Goal: Task Accomplishment & Management: Manage account settings

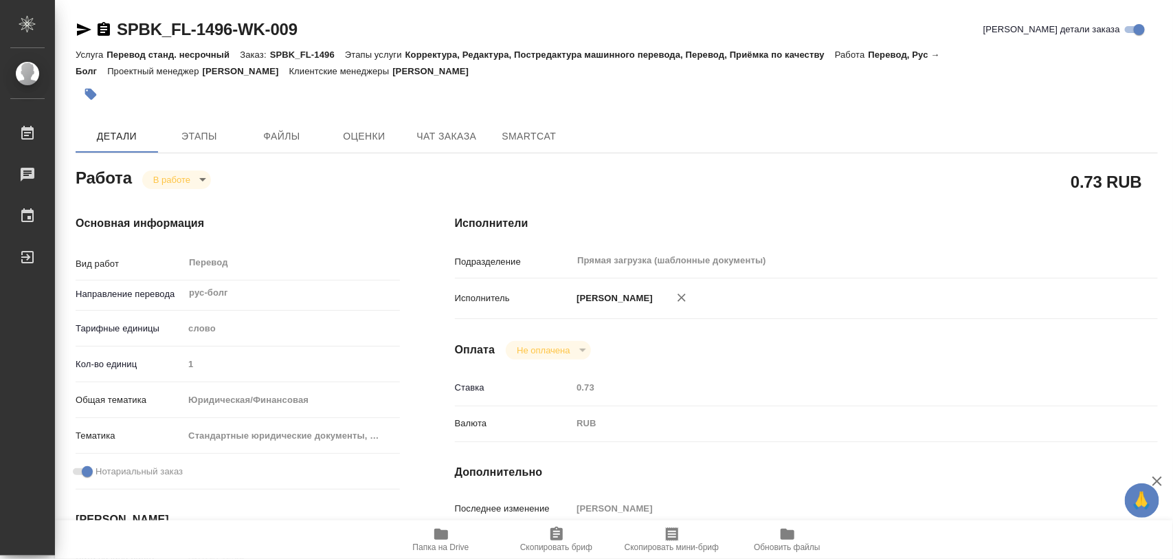
click at [90, 94] on icon "button" at bounding box center [91, 95] width 12 height 12
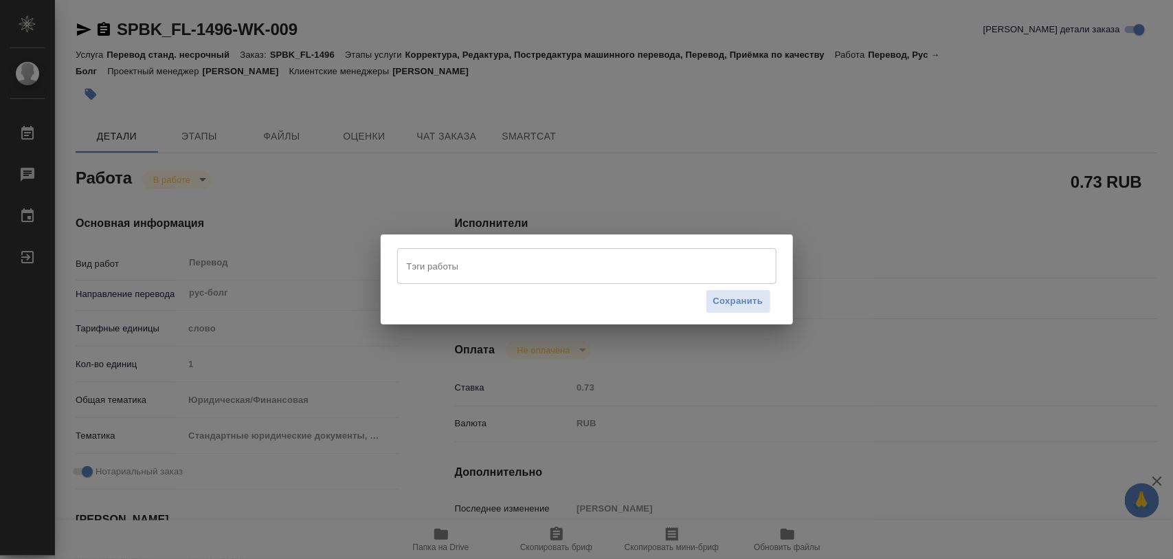
click at [645, 267] on input "Тэги работы" at bounding box center [573, 265] width 341 height 23
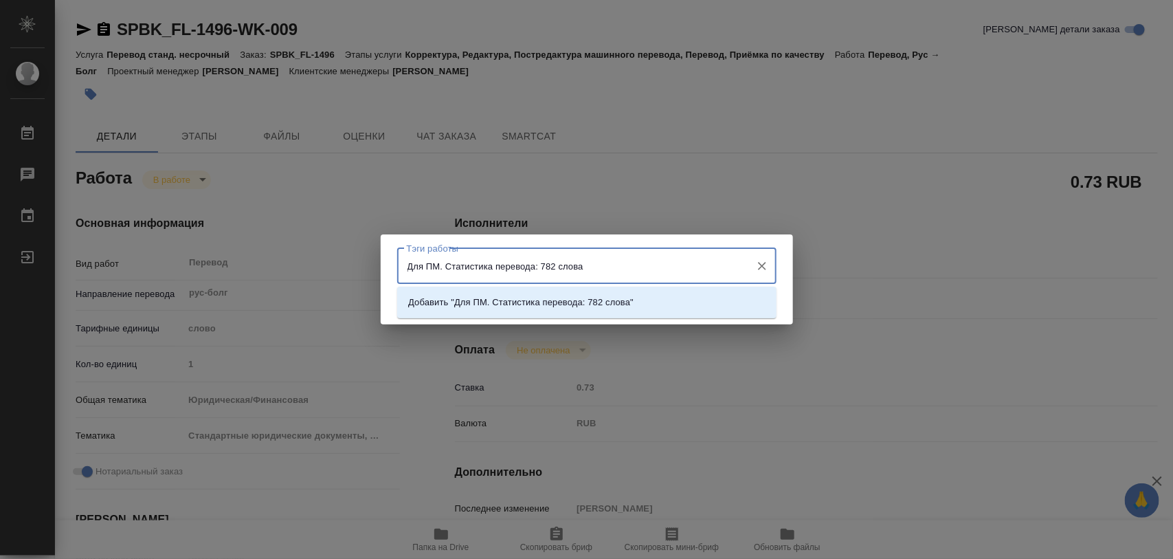
type input "Для ПМ. Статистика перевода: 782 слова."
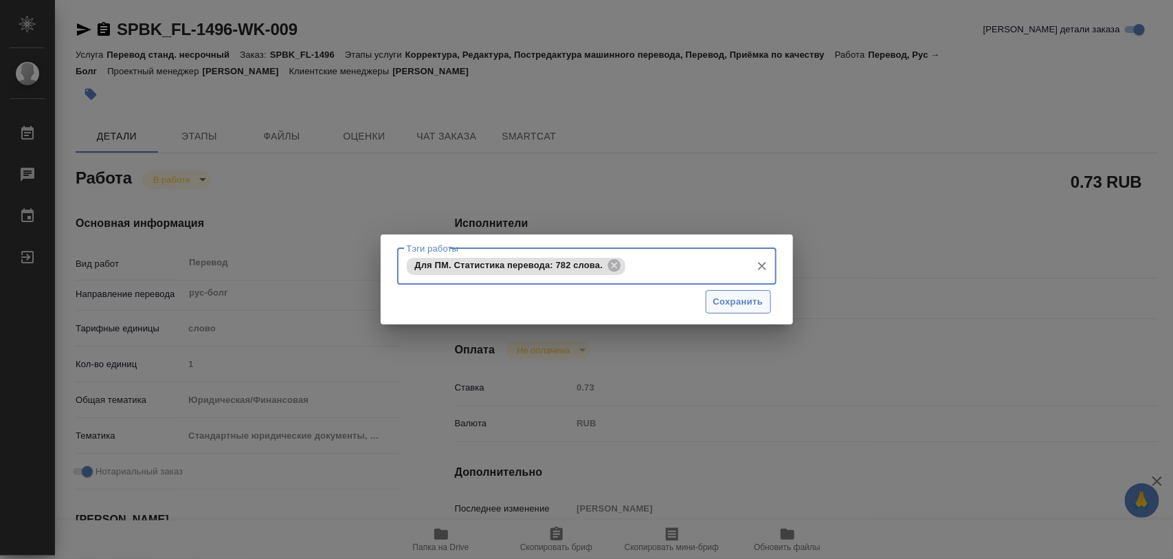
click at [742, 296] on span "Сохранить" at bounding box center [738, 302] width 50 height 16
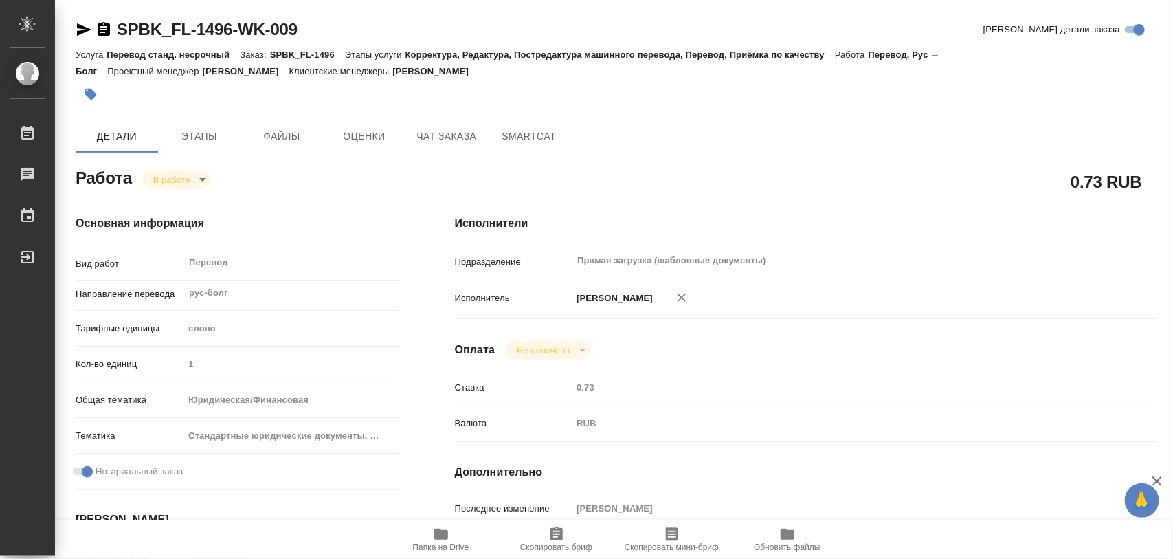
type input "inProgress"
type input "рус-болг"
type input "5a8b1489cc6b4906c91bfd90"
type input "1"
type input "yr-fn"
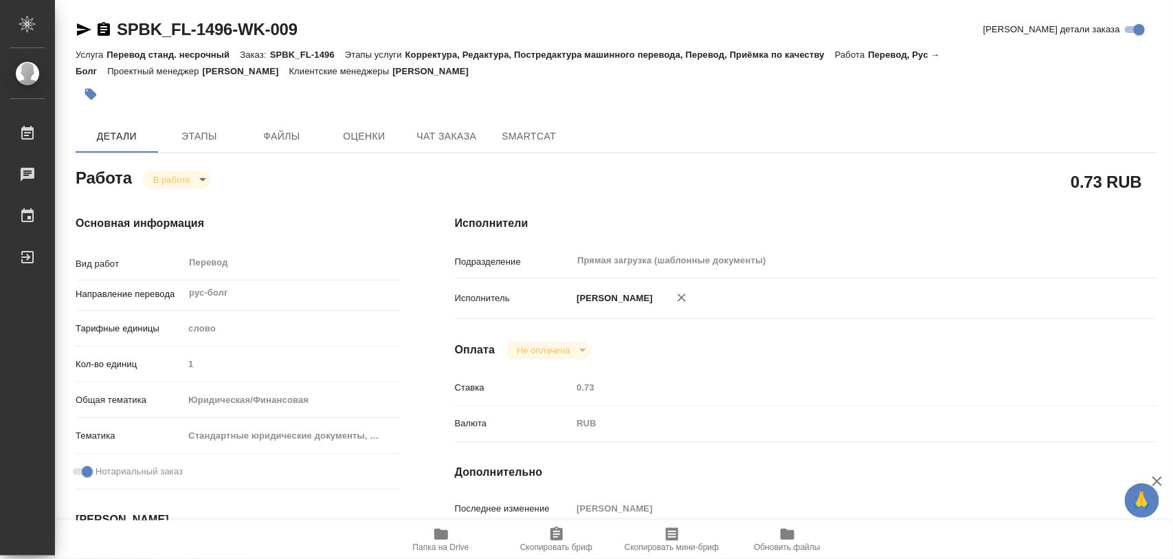
type input "5f647205b73bc97568ca66bf"
checkbox input "true"
type input "08.10.2025 12:05"
type input "08.10.2025 17:56"
type input "10.10.2025 17:00"
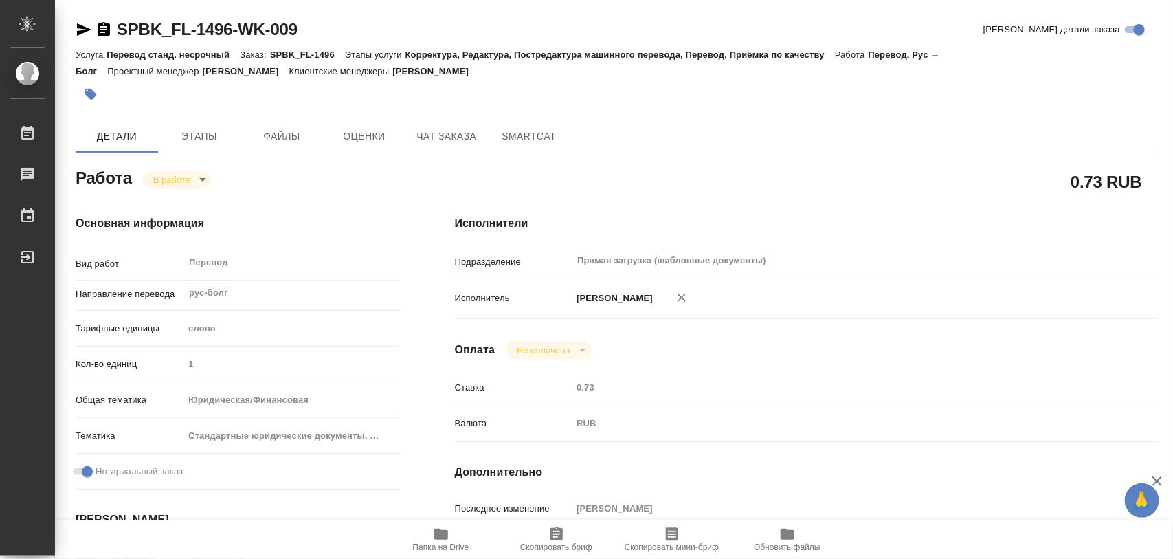
type input "10.10.2025 17:00"
type input "Прямая загрузка (шаблонные документы)"
type input "notPayed"
type input "0.73"
type input "RUB"
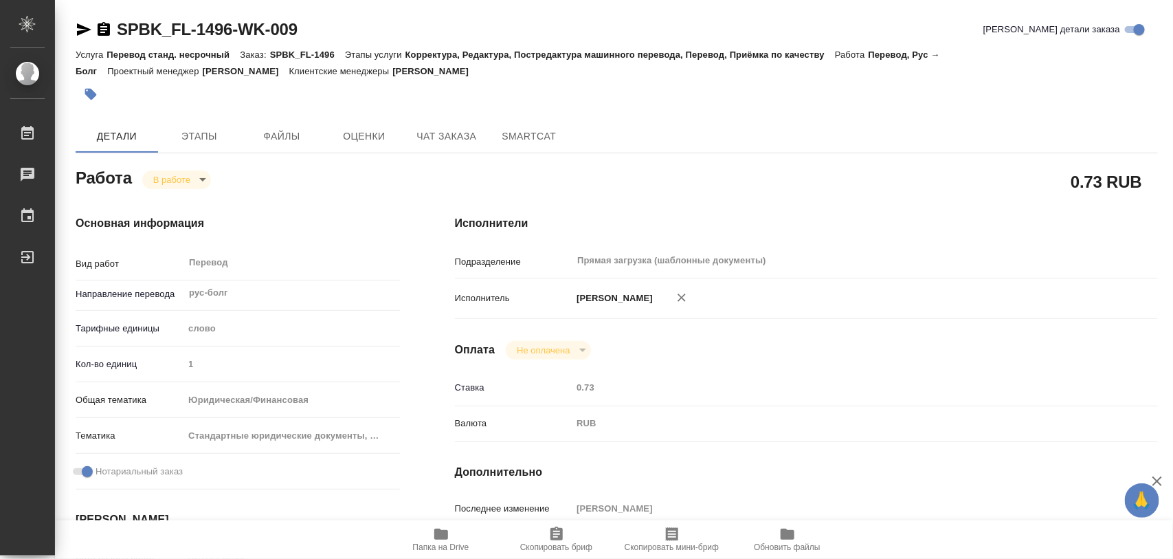
type input "[PERSON_NAME]"
type input "SPBK_FL-1496"
type input "Перевод станд. несрочный"
type input "Корректура, Редактура, Постредактура машинного перевода, Перевод, Приёмка по ка…"
type input "Москалец Алина"
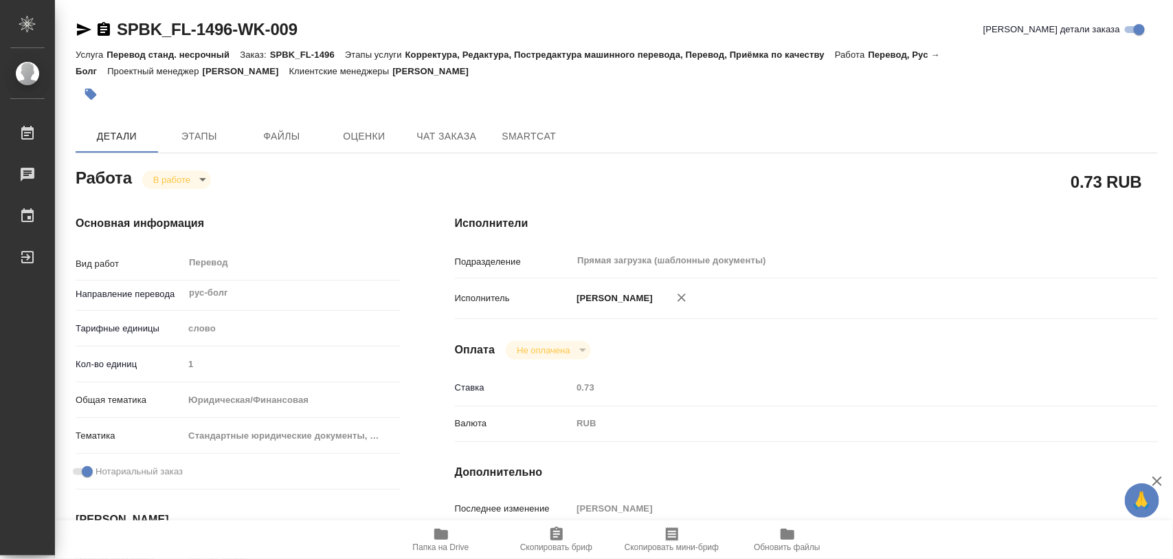
type input "Малофеева Екатерина"
type input "/Clients/FL_SPB/Orders/SPBK_FL-1496"
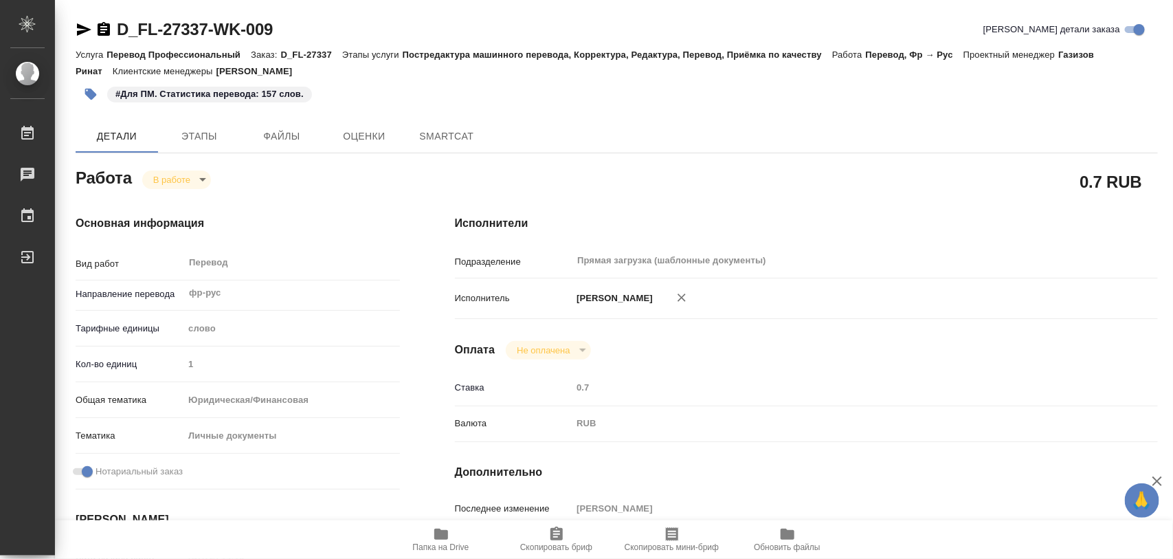
type textarea "x"
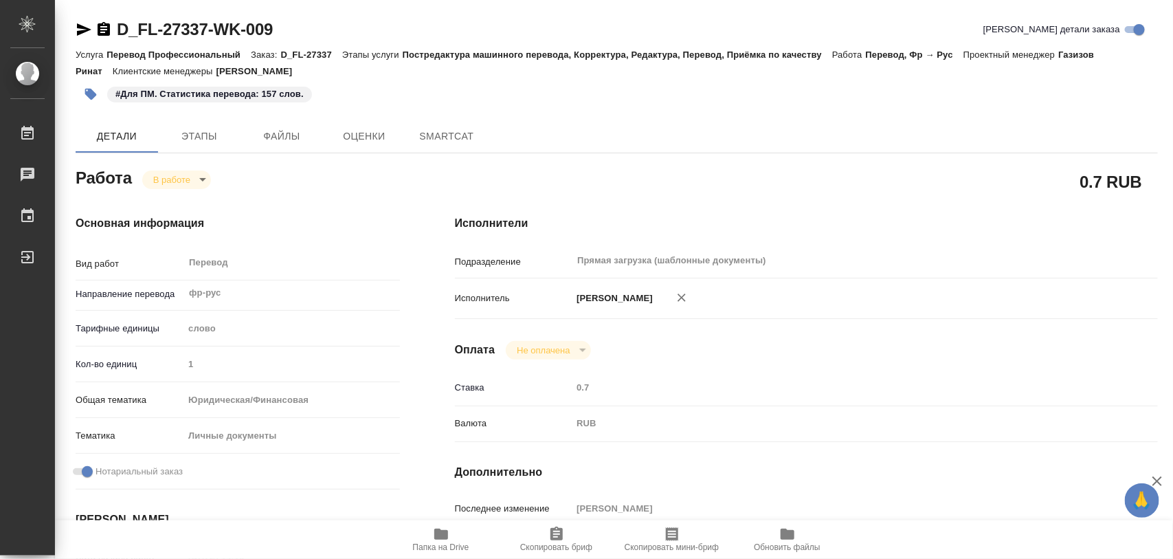
type textarea "x"
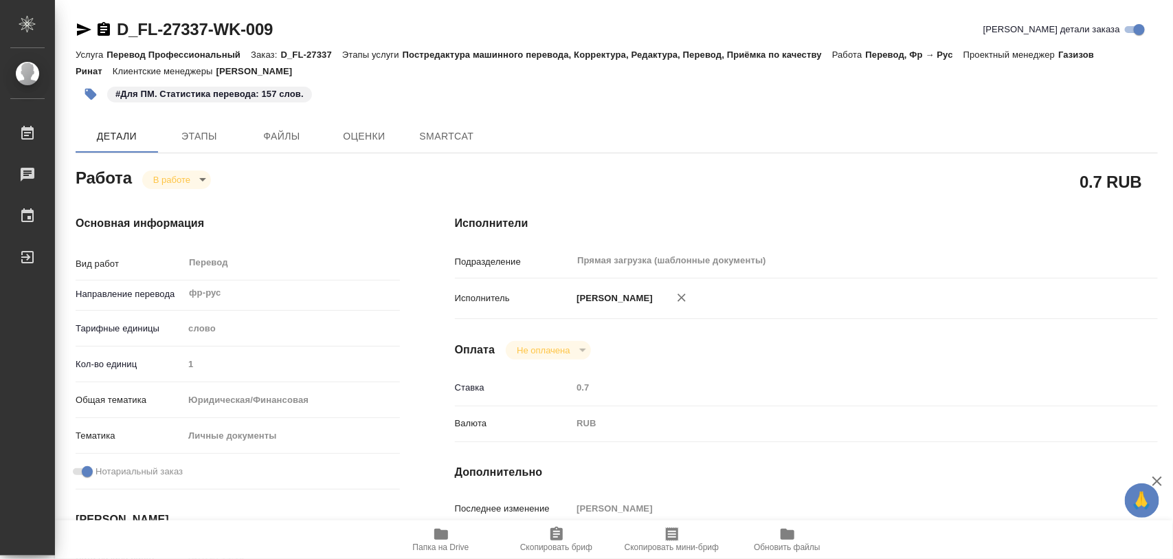
type textarea "x"
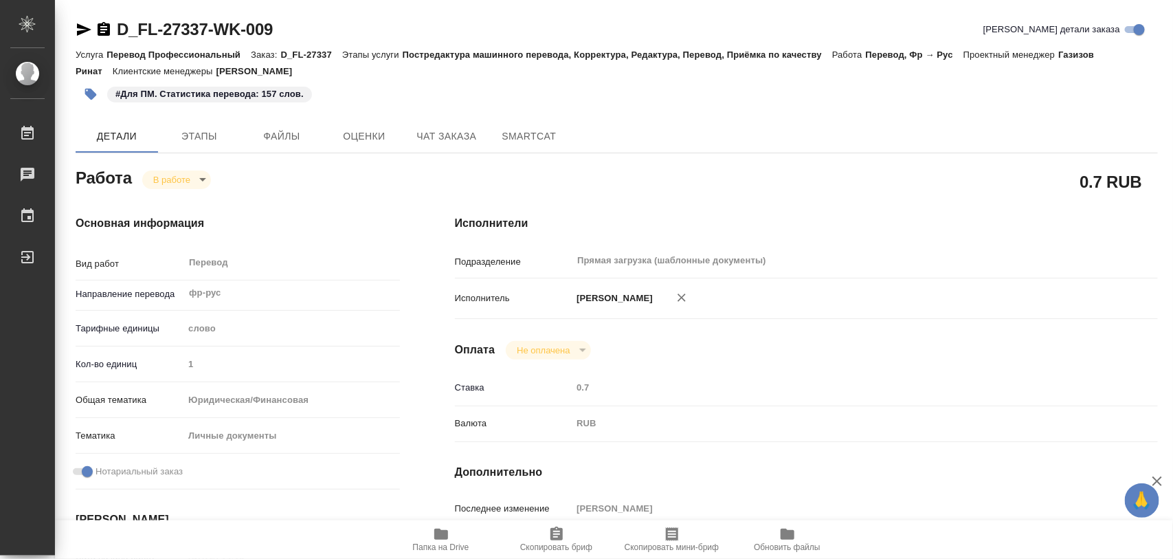
type textarea "x"
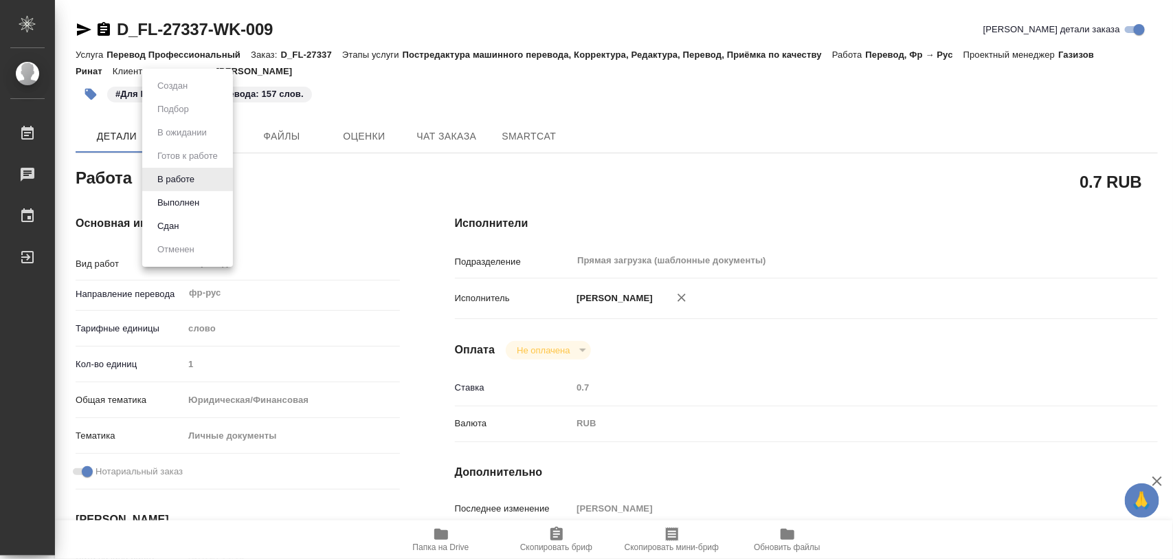
click at [197, 180] on body "🙏 .cls-1 fill:#fff; AWATERA Iglakov Maksim Работы Чаты График Выйти D_FL-27337-…" at bounding box center [586, 279] width 1173 height 559
type textarea "x"
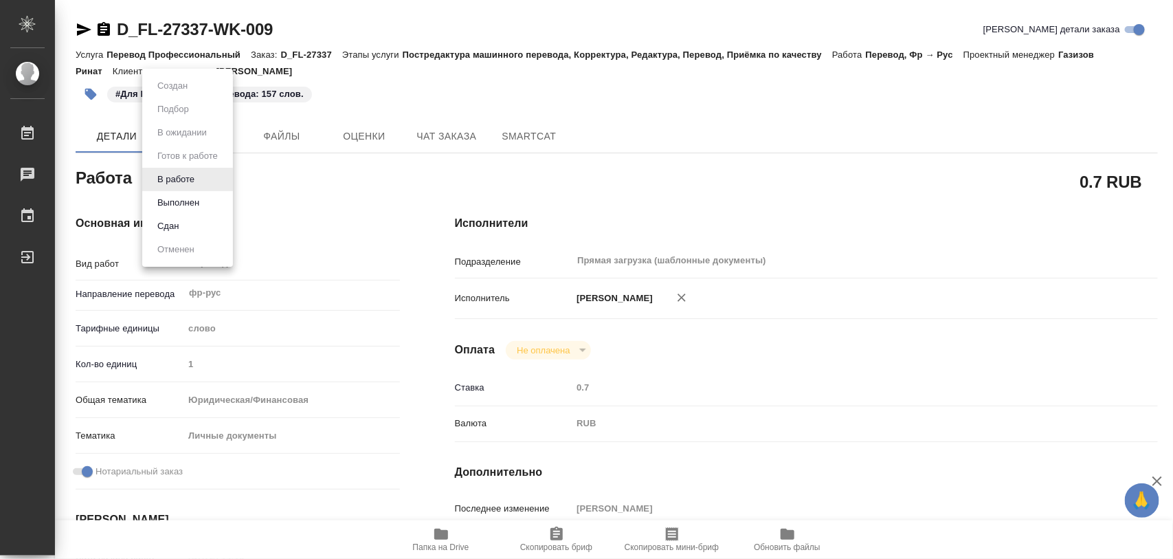
type textarea "x"
click at [190, 198] on button "Выполнен" at bounding box center [178, 202] width 50 height 15
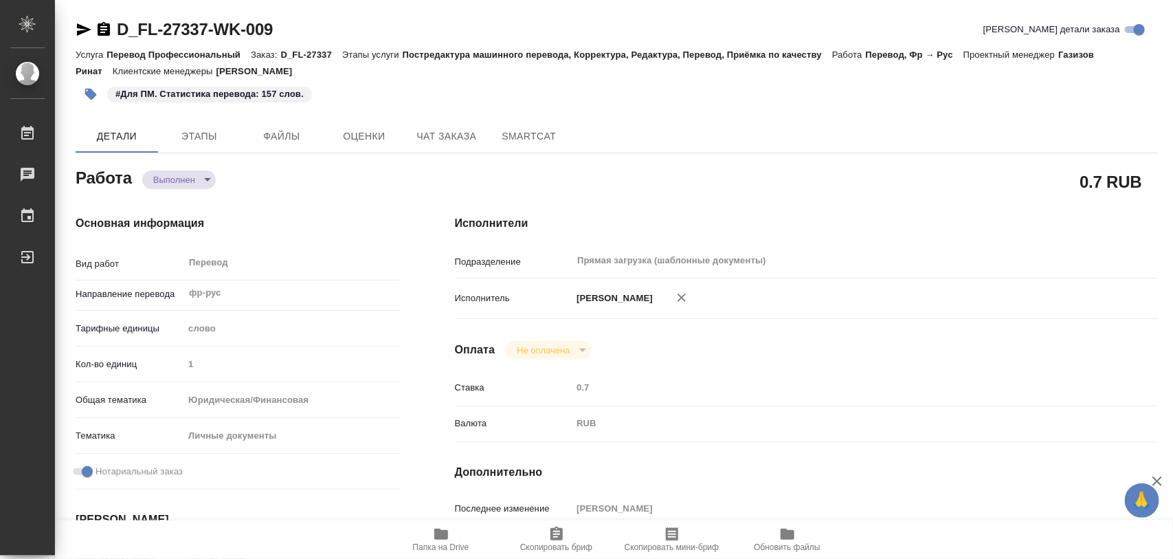
type textarea "x"
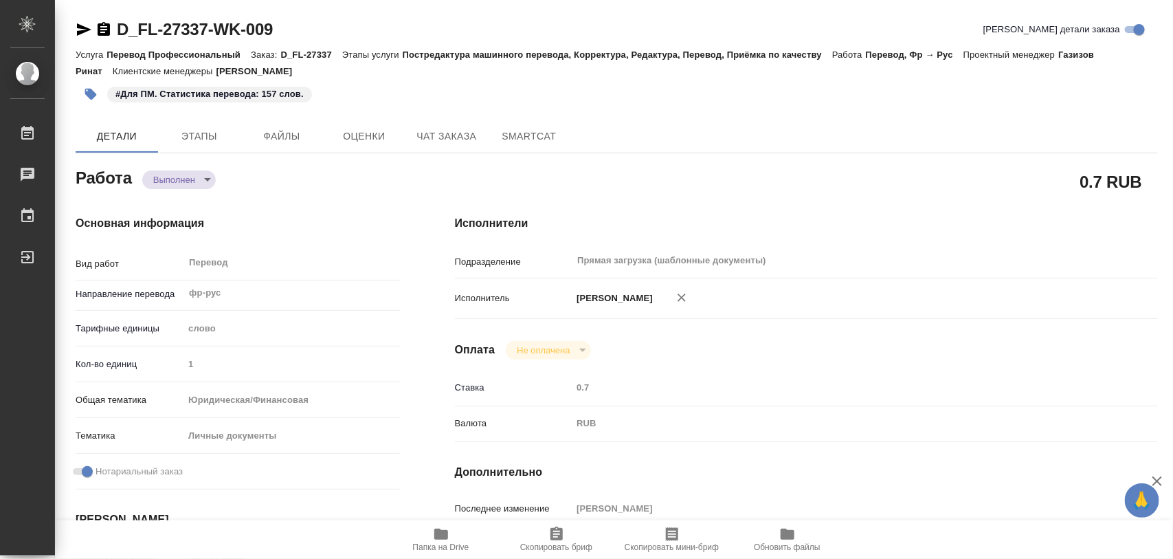
type textarea "x"
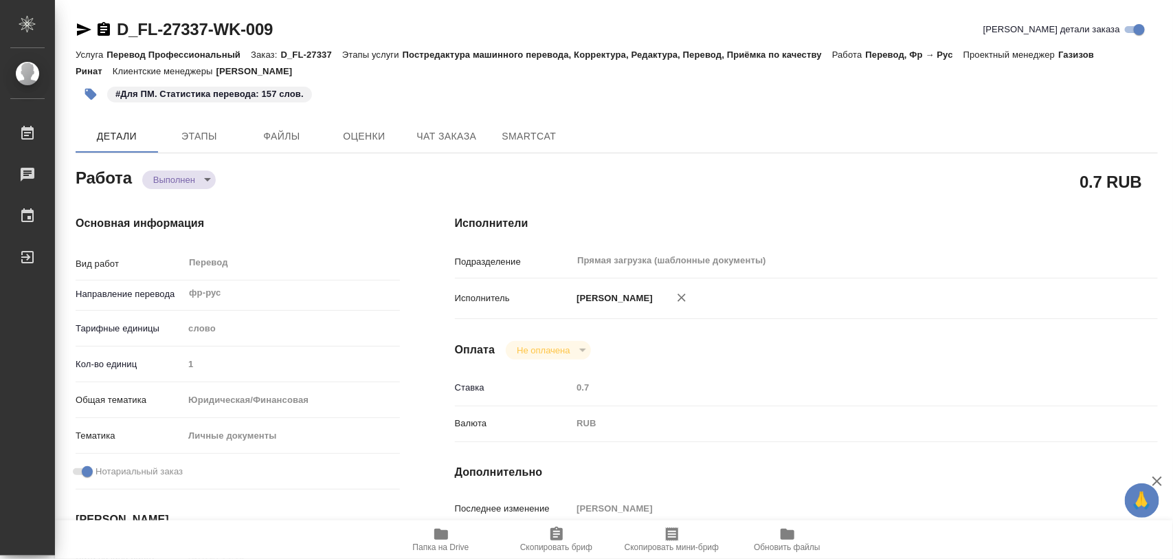
type textarea "x"
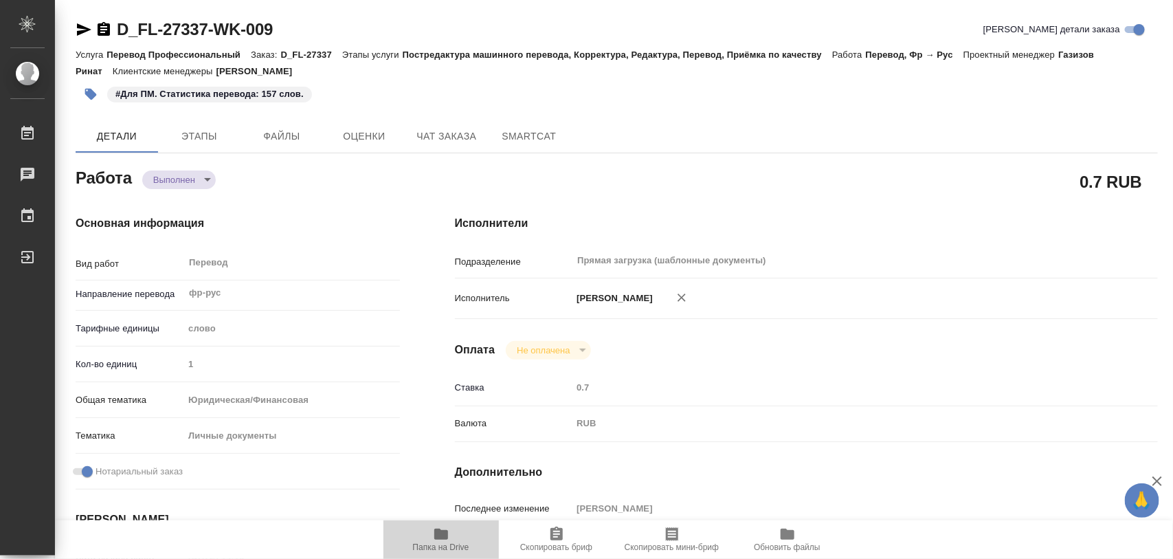
click at [440, 548] on span "Папка на Drive" at bounding box center [441, 547] width 56 height 10
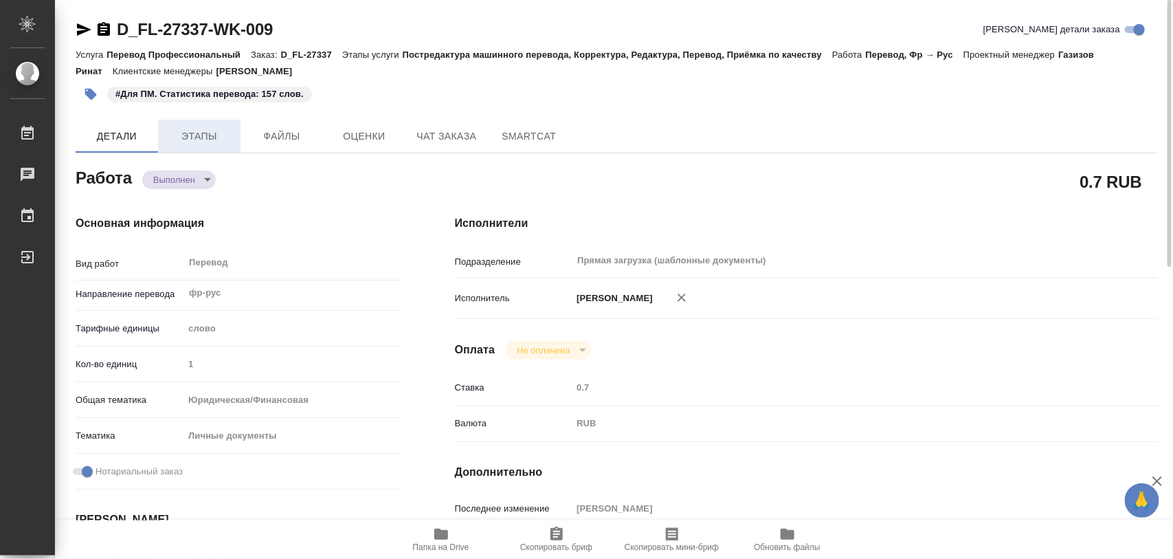
click at [198, 138] on span "Этапы" at bounding box center [199, 136] width 66 height 17
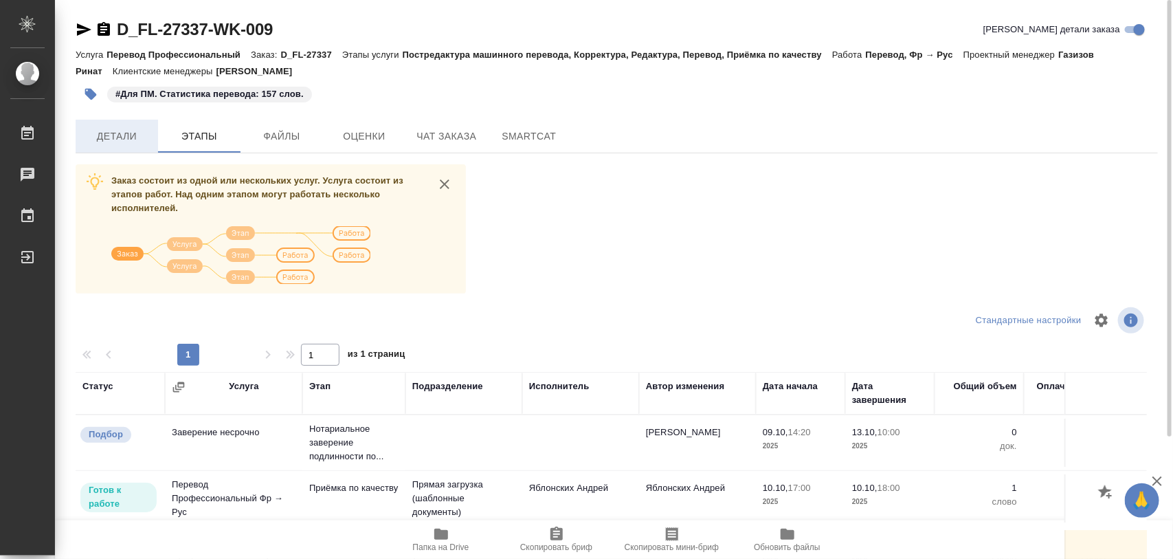
click at [128, 139] on span "Детали" at bounding box center [117, 136] width 66 height 17
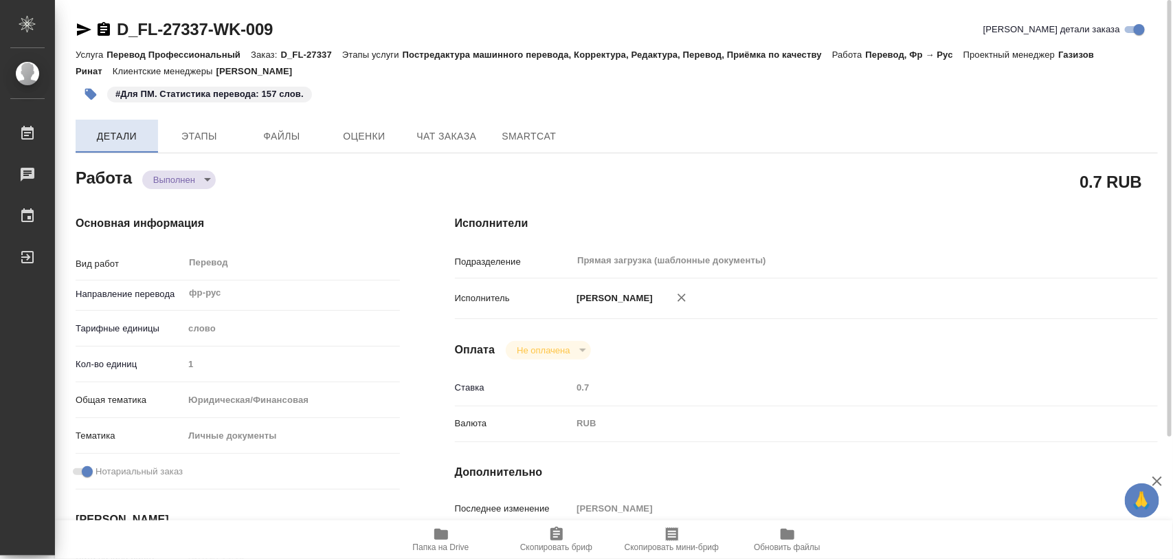
type textarea "x"
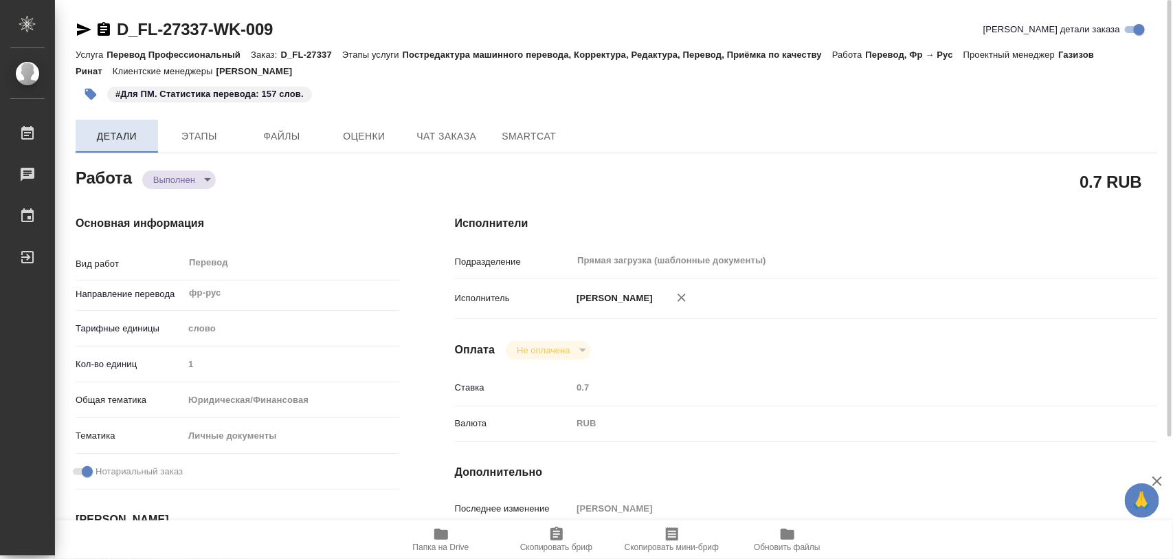
type textarea "x"
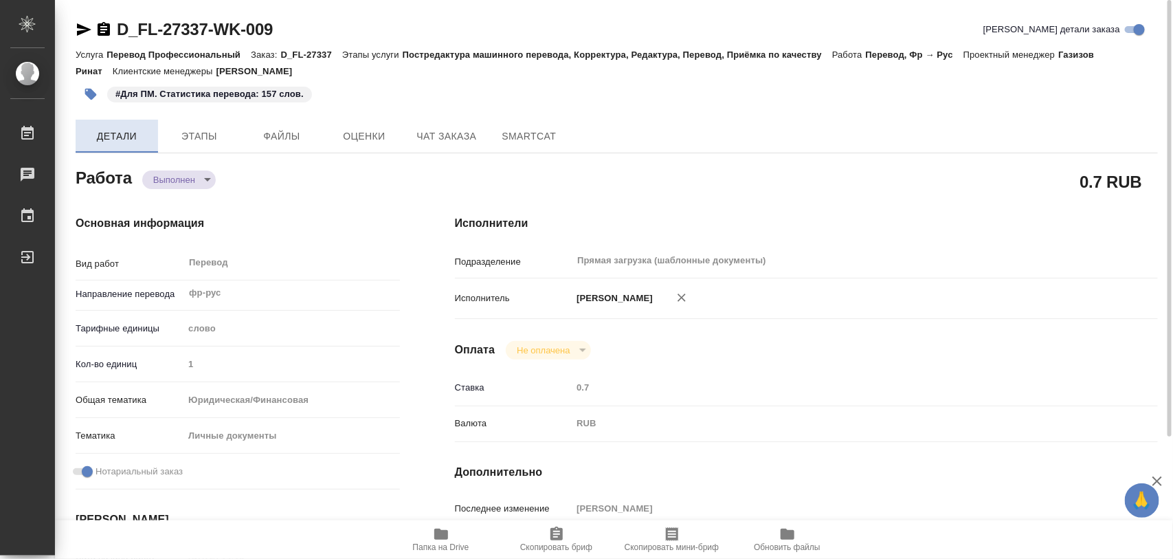
type textarea "x"
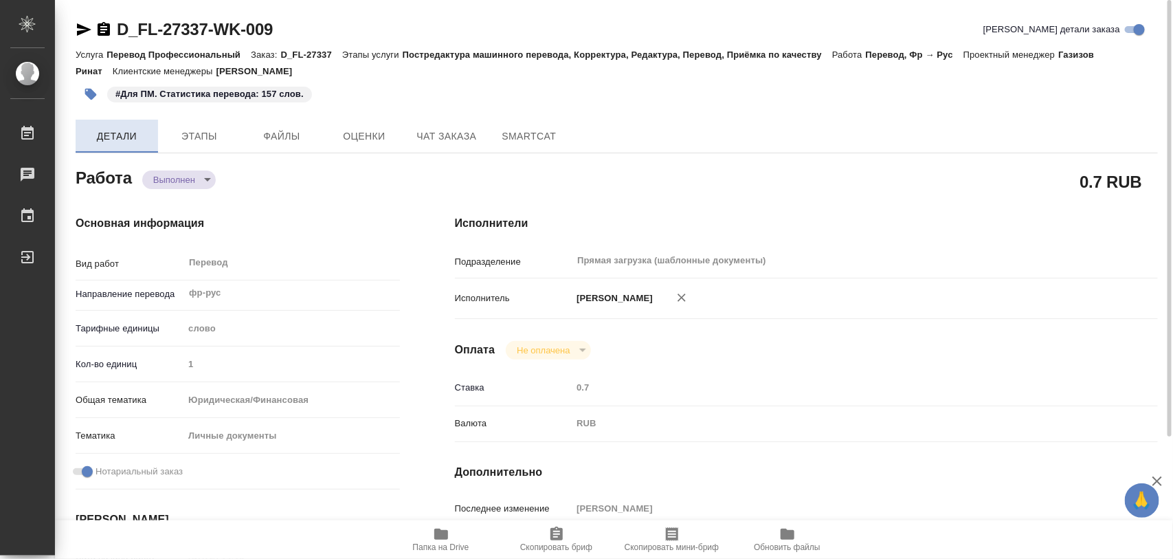
type textarea "x"
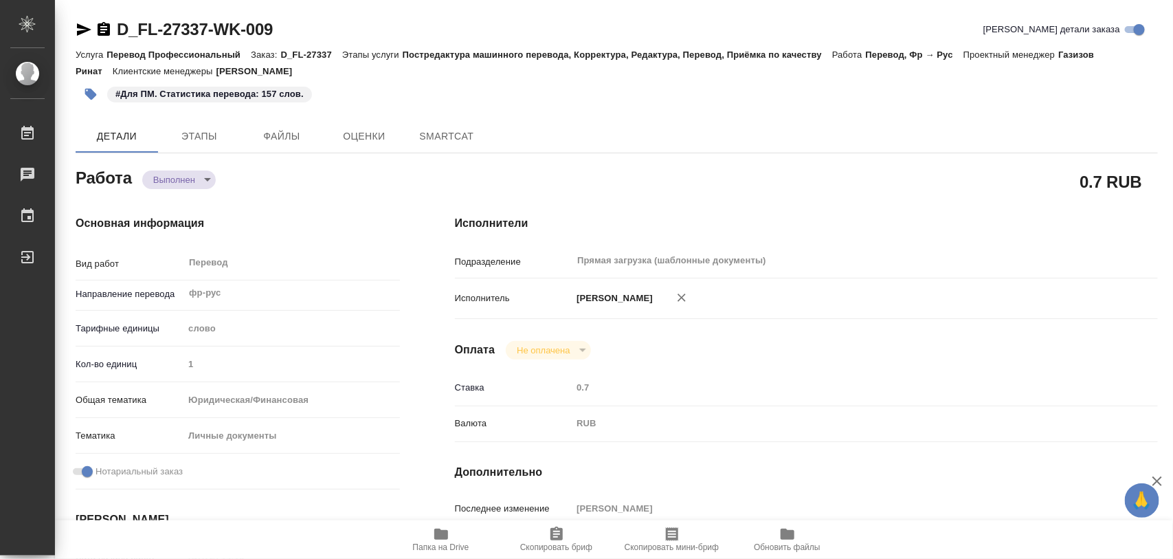
type textarea "x"
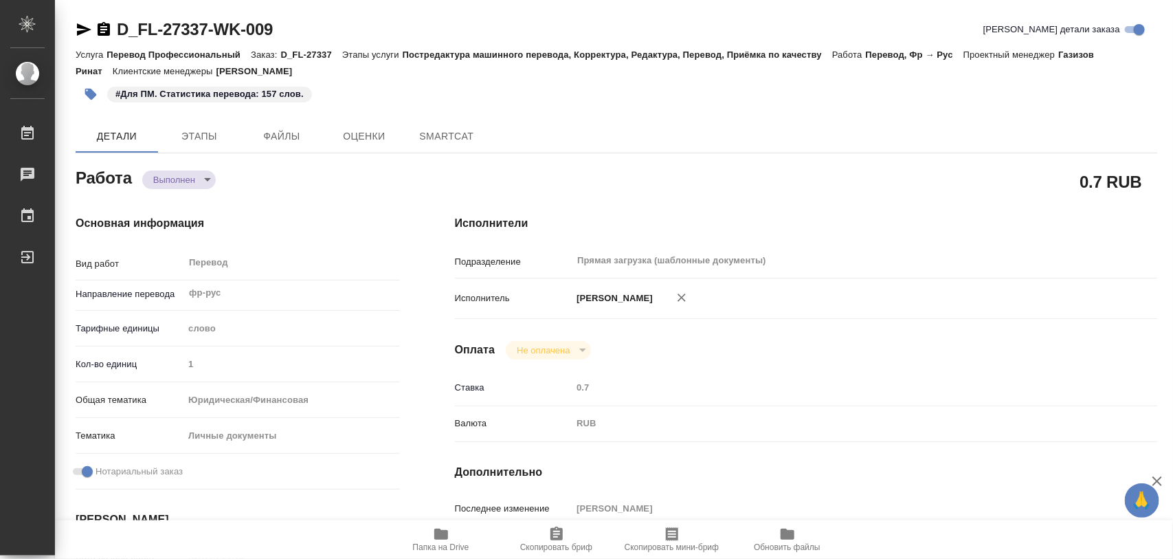
type textarea "x"
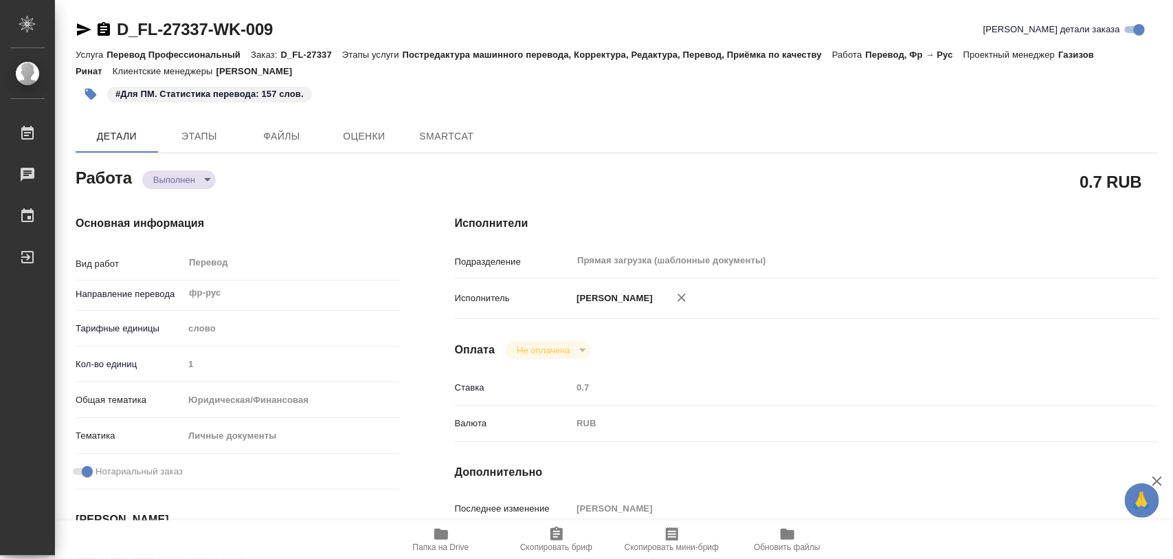
type textarea "x"
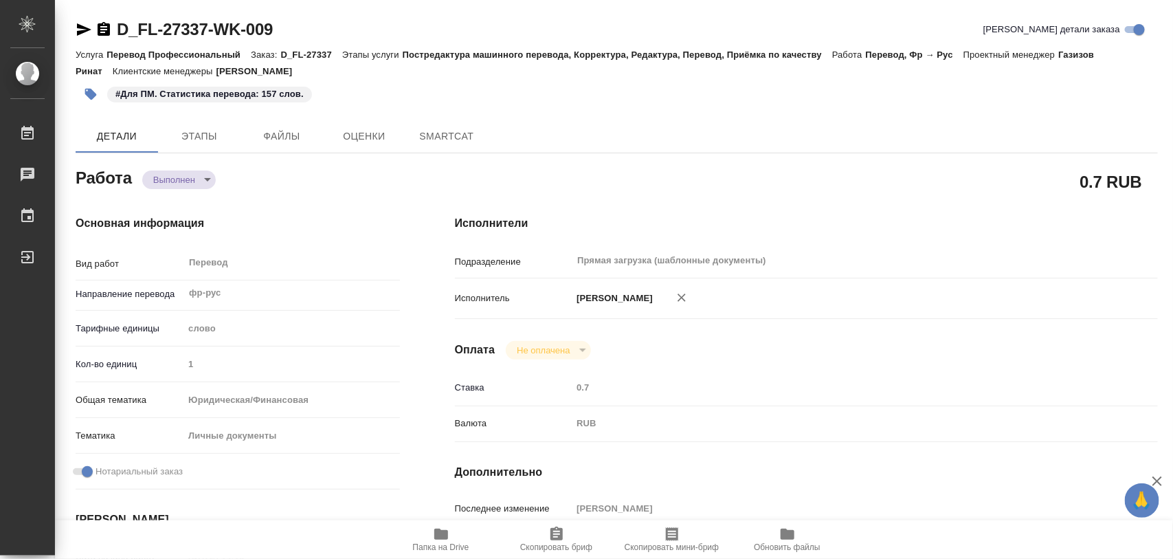
type textarea "x"
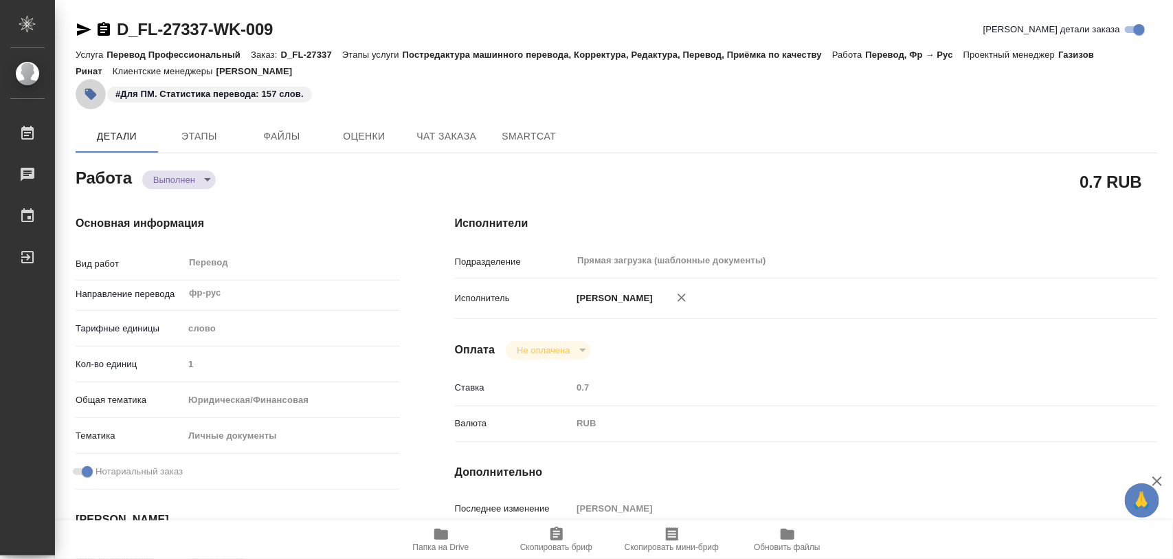
click at [91, 97] on icon "button" at bounding box center [91, 95] width 12 height 12
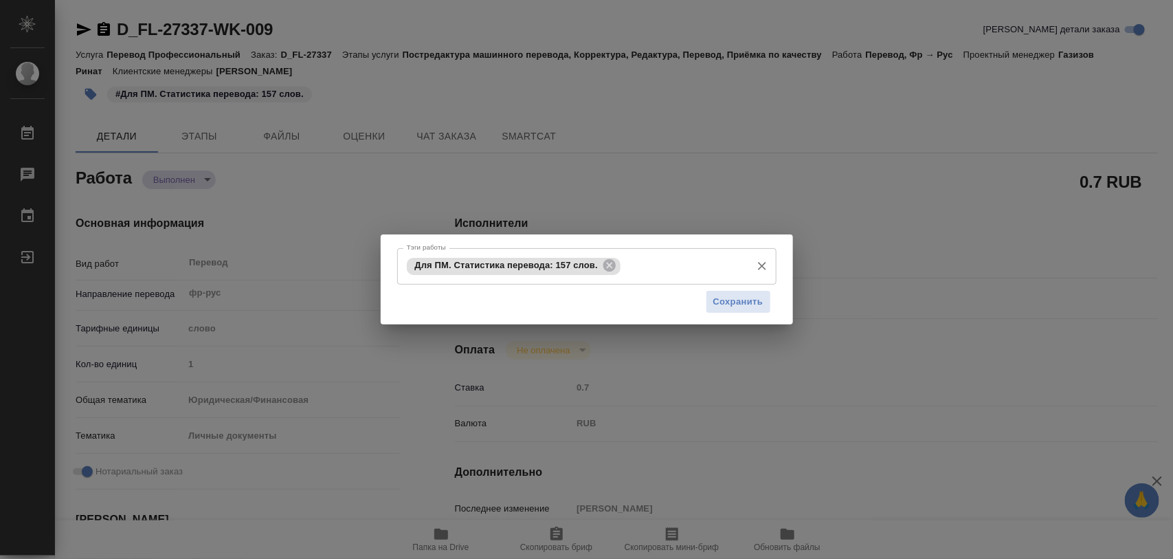
type textarea "x"
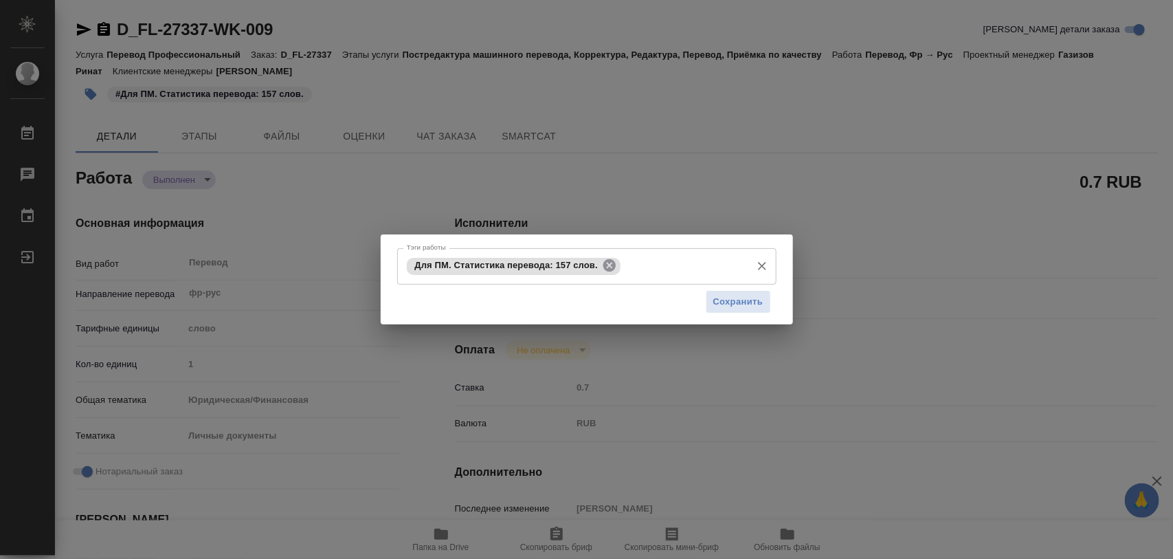
type textarea "x"
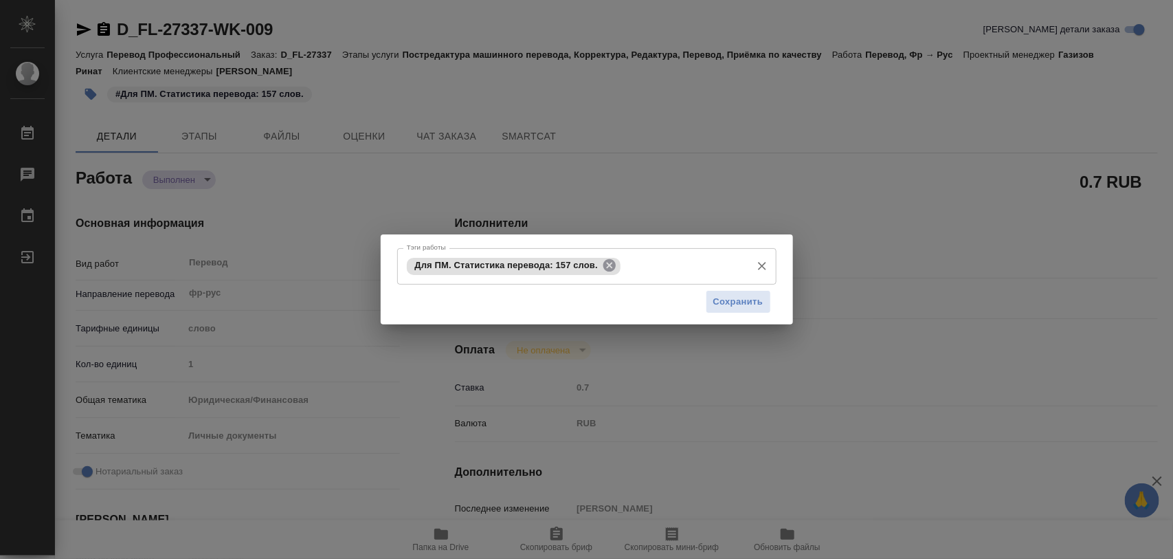
click at [606, 263] on icon at bounding box center [609, 265] width 12 height 12
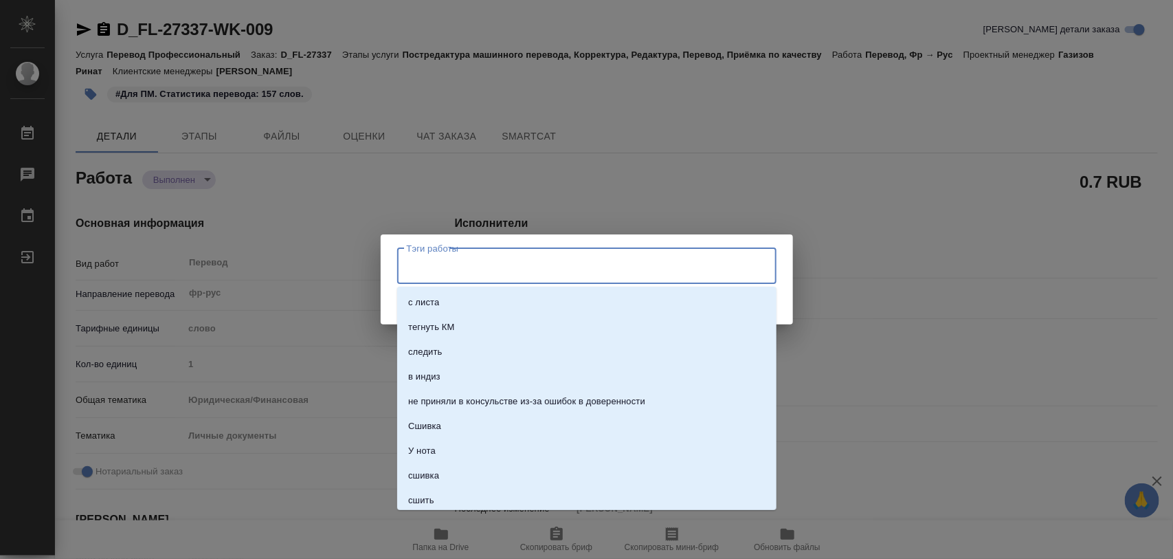
click at [606, 263] on input "Тэги работы" at bounding box center [573, 265] width 341 height 23
type input "161"
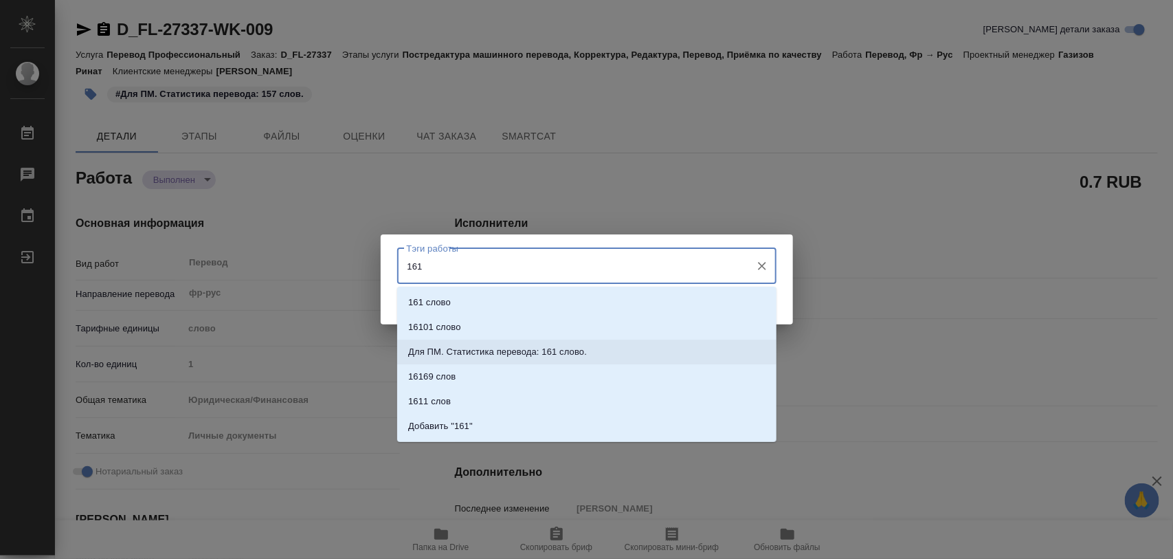
click at [576, 342] on li "Для ПМ. Статистика перевода: 161 слово." at bounding box center [586, 352] width 379 height 25
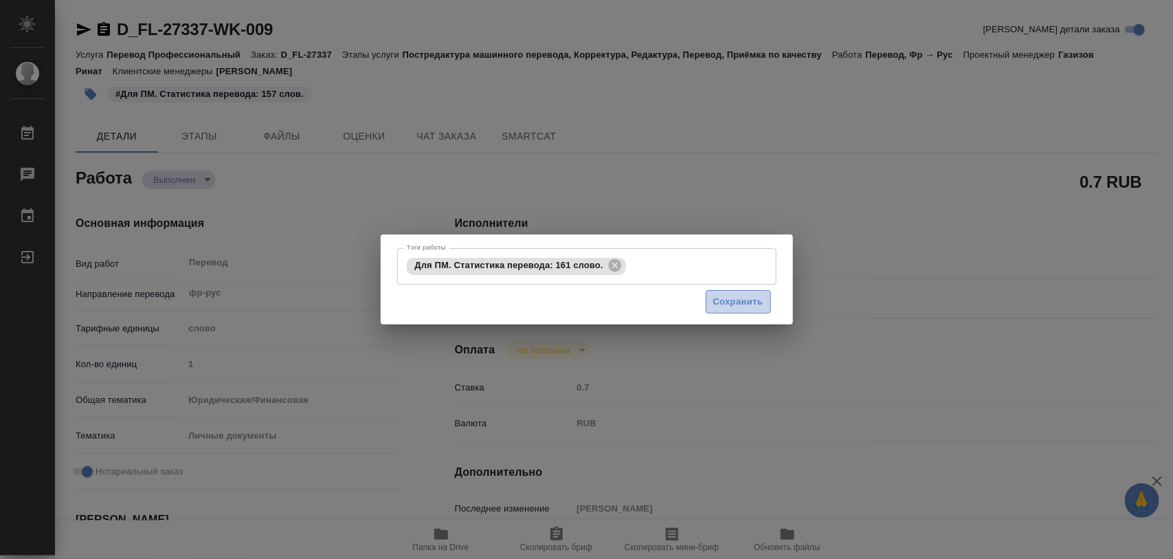
click at [726, 296] on span "Сохранить" at bounding box center [738, 302] width 50 height 16
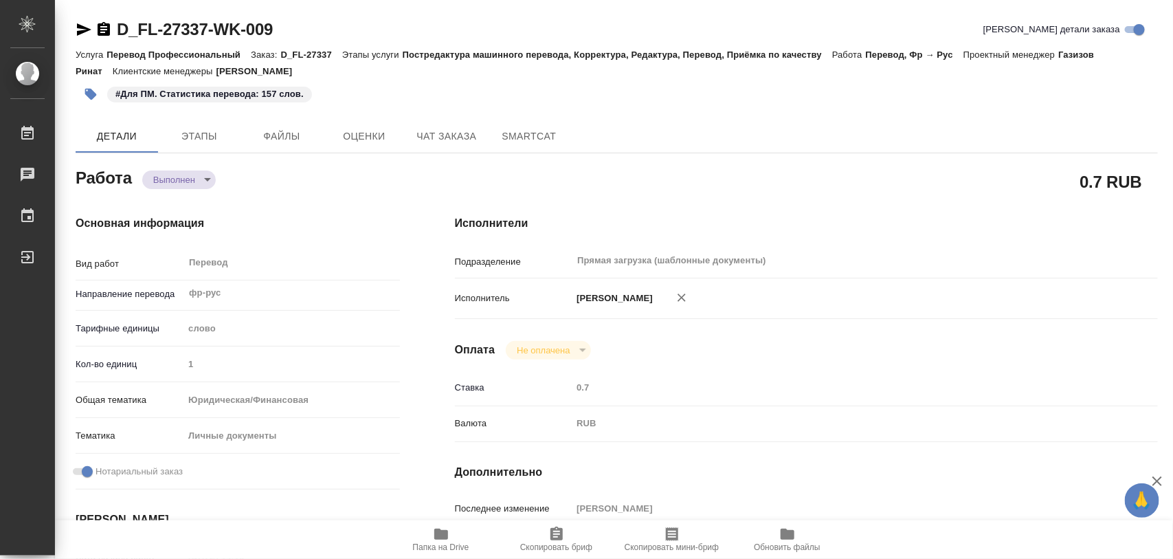
type input "completed"
type textarea "Перевод"
type textarea "x"
type input "фр-рус"
type input "5a8b1489cc6b4906c91bfd90"
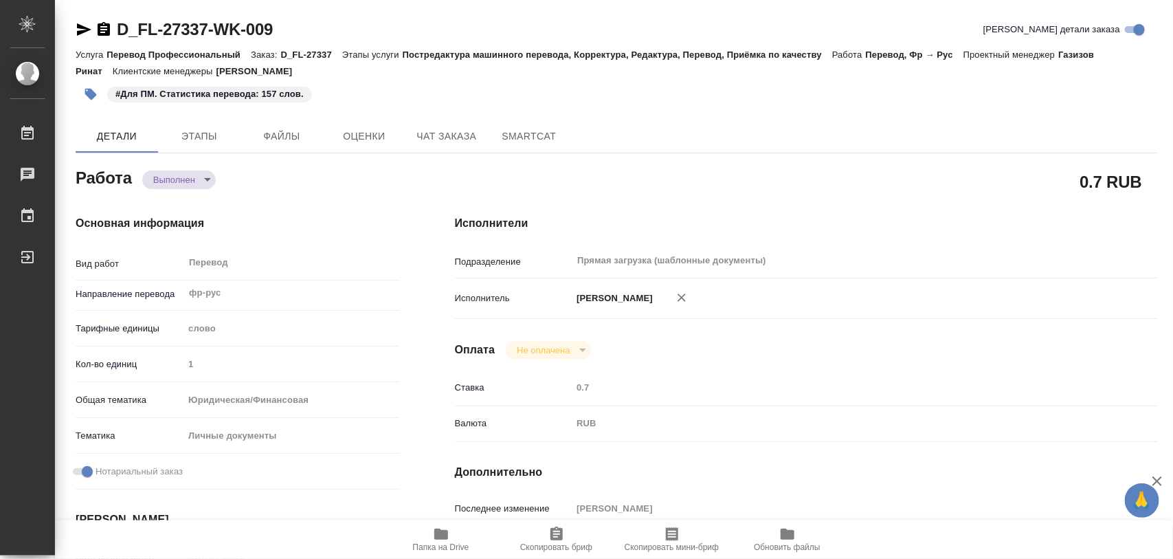
type input "1"
type input "yr-fn"
type input "5a8b8b956a9677013d343cfe"
checkbox input "true"
type input "09.10.2025 14:19"
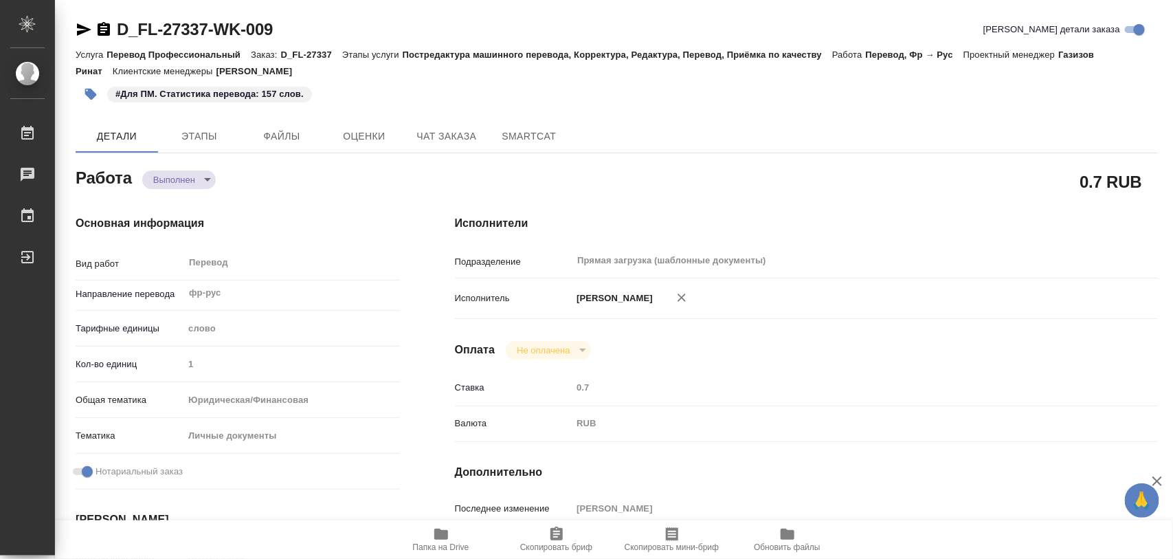
type input "09.10.2025 14:55"
type input "10.10.2025 17:00"
type input "10.10.2025 14:50"
type input "13.10.2025 10:00"
type input "Прямая загрузка (шаблонные документы)"
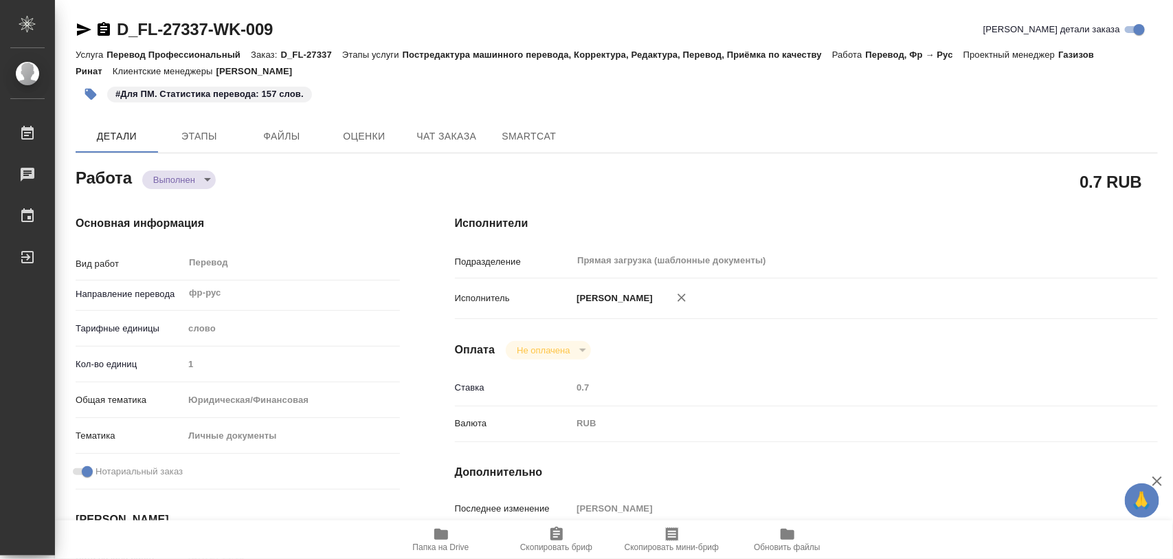
type input "notPayed"
type input "0.7"
type input "RUB"
type input "[PERSON_NAME]"
type textarea "x"
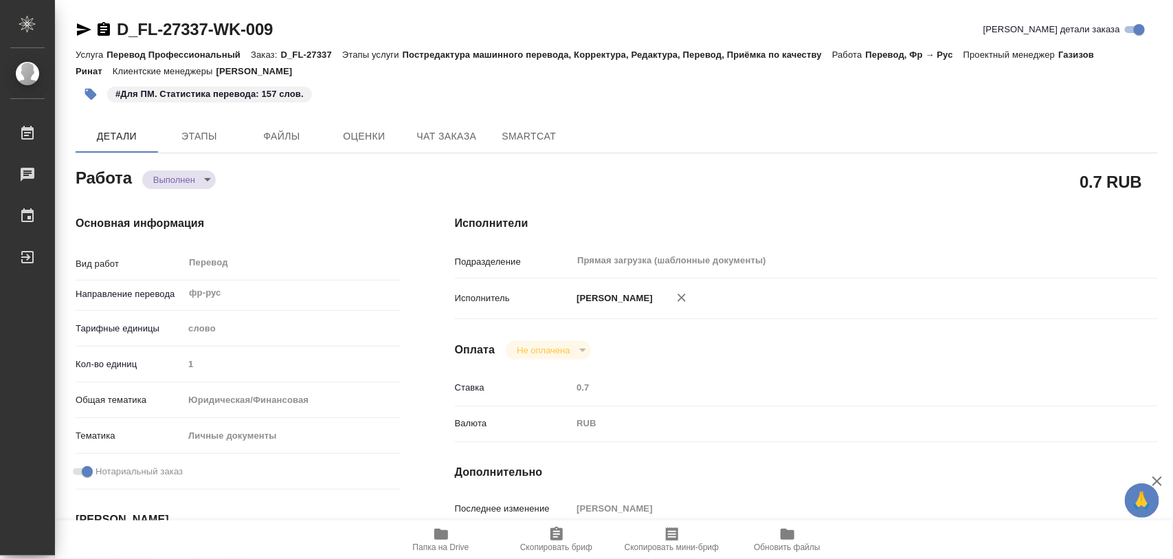
type textarea "/Clients/FL_D/Orders/D_FL-27337/Translated/D_FL-27337-WK-009"
type textarea "x"
type input "D_FL-27337"
type input "Перевод Профессиональный"
type input "Постредактура машинного перевода, Корректура, Редактура, Перевод, Приёмка по ка…"
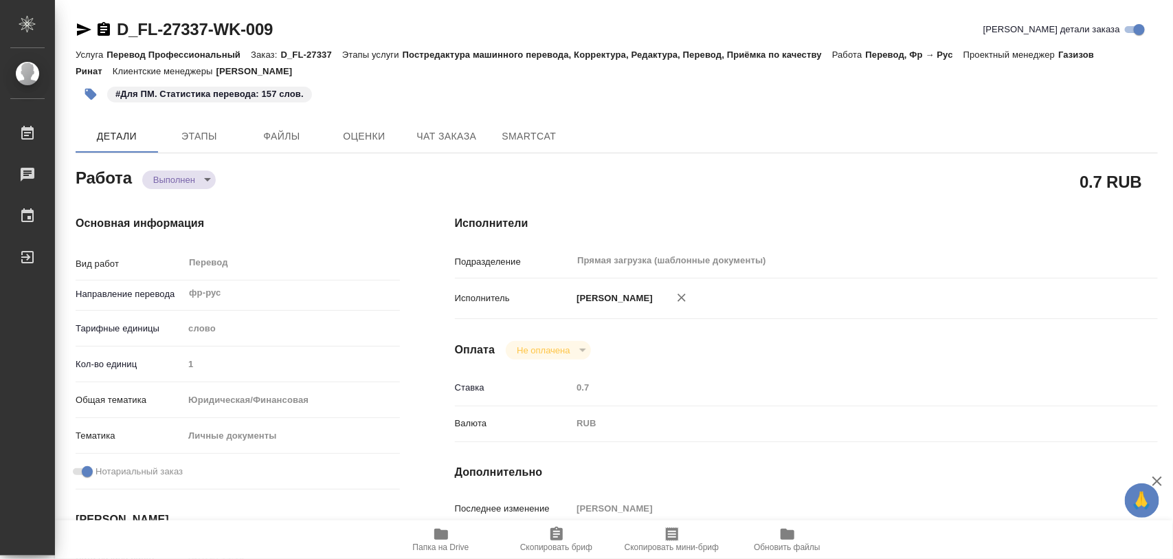
type input "Давыдова Елена"
type input "/Clients/FL_D/Orders/D_FL-27337"
type input "https://drive.awatera.com/s/xpPbJcToACKoD7X"
type textarea "x"
type textarea "Перевод для получения гражданства детей"
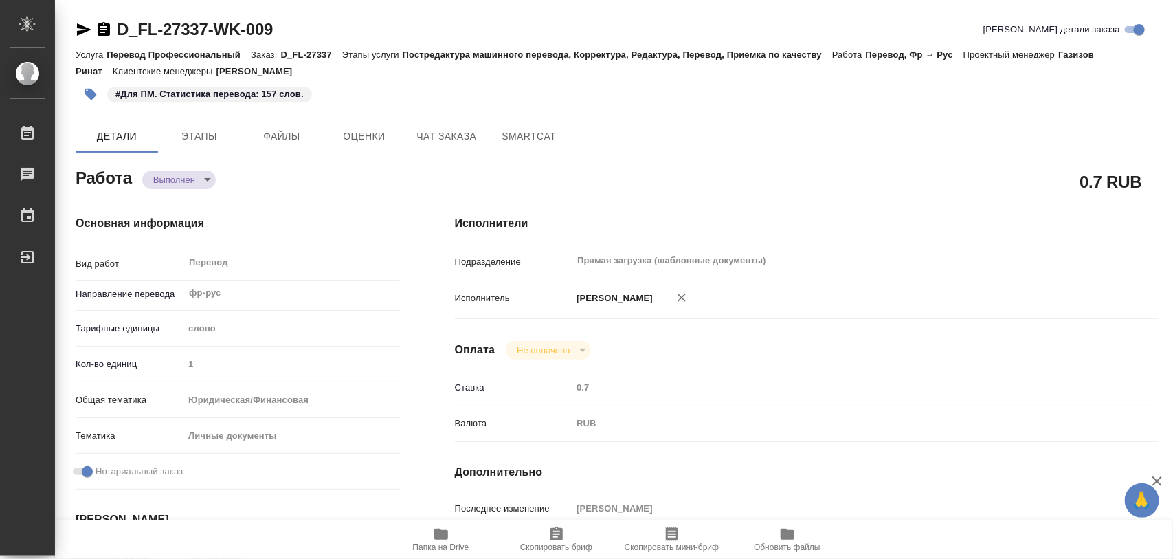
type textarea "x"
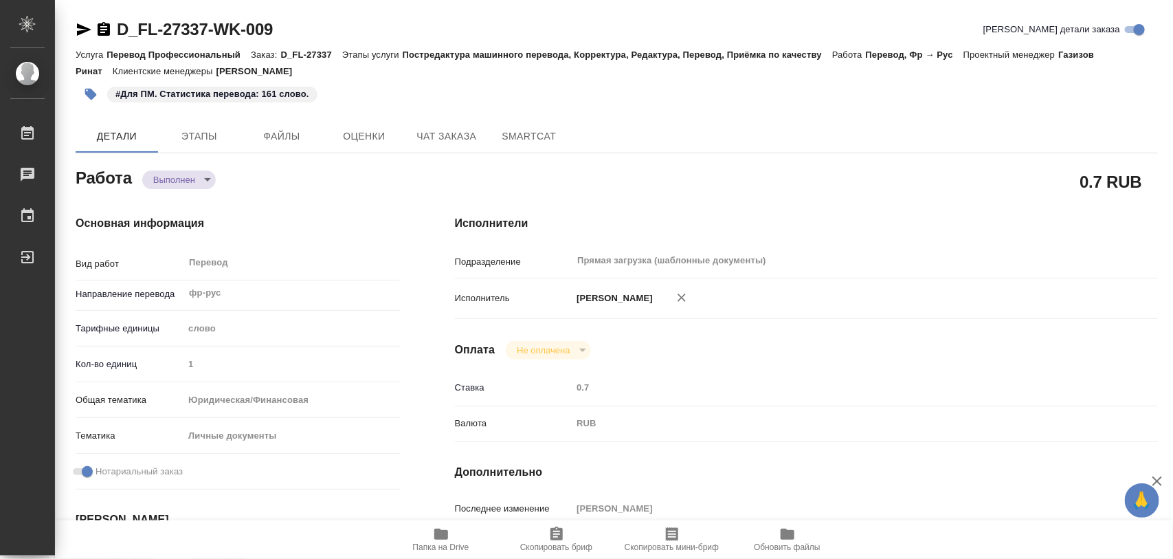
type textarea "x"
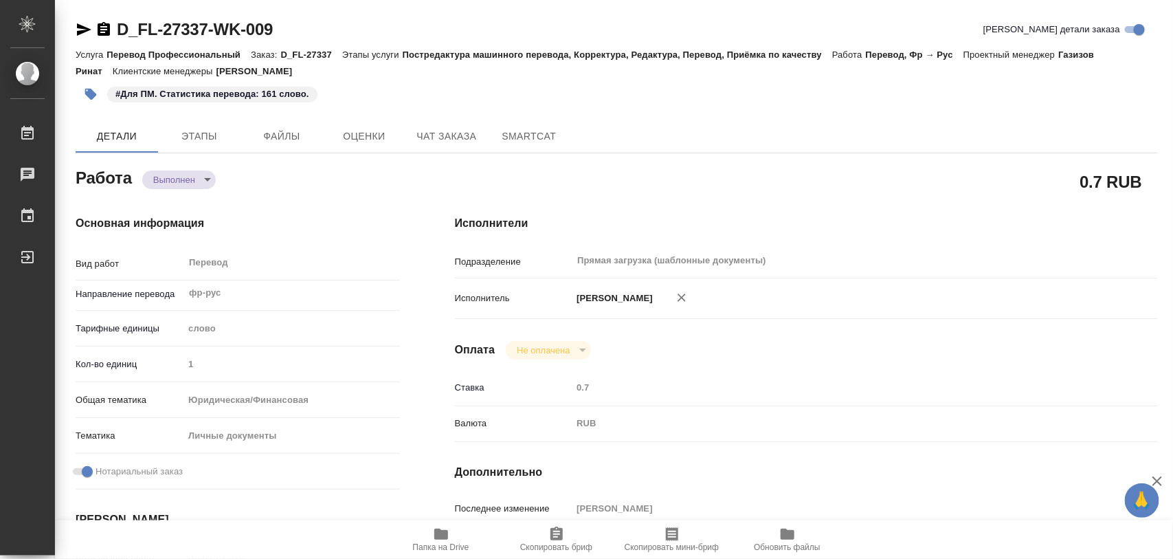
type textarea "x"
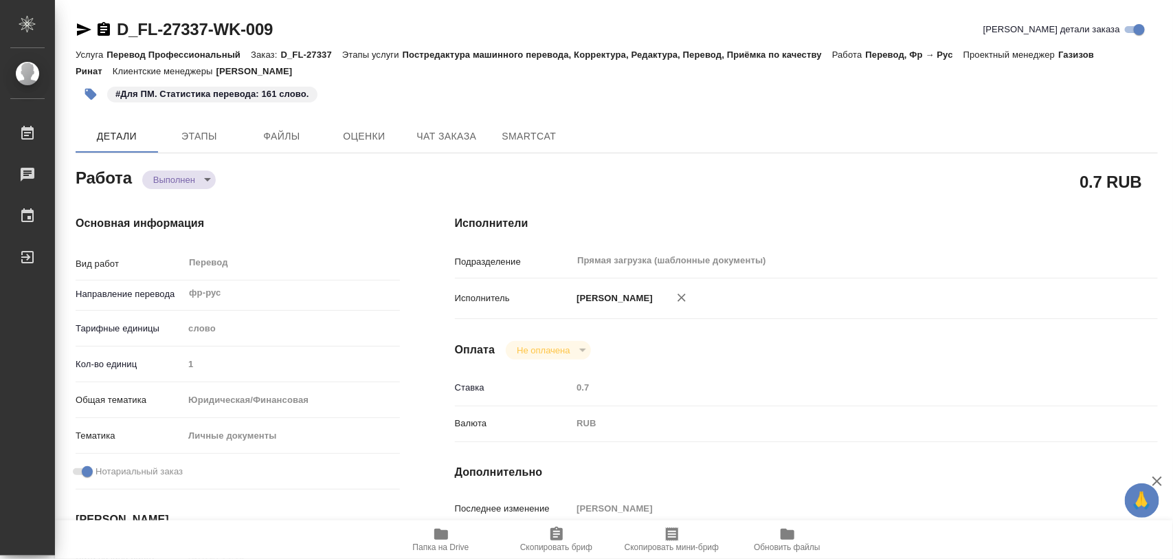
type textarea "x"
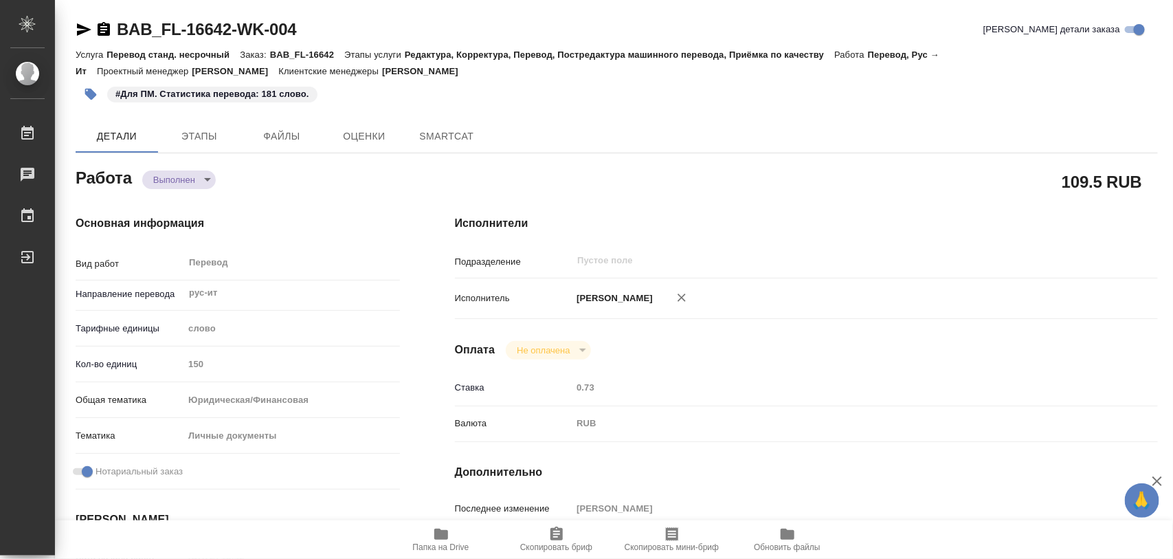
type textarea "x"
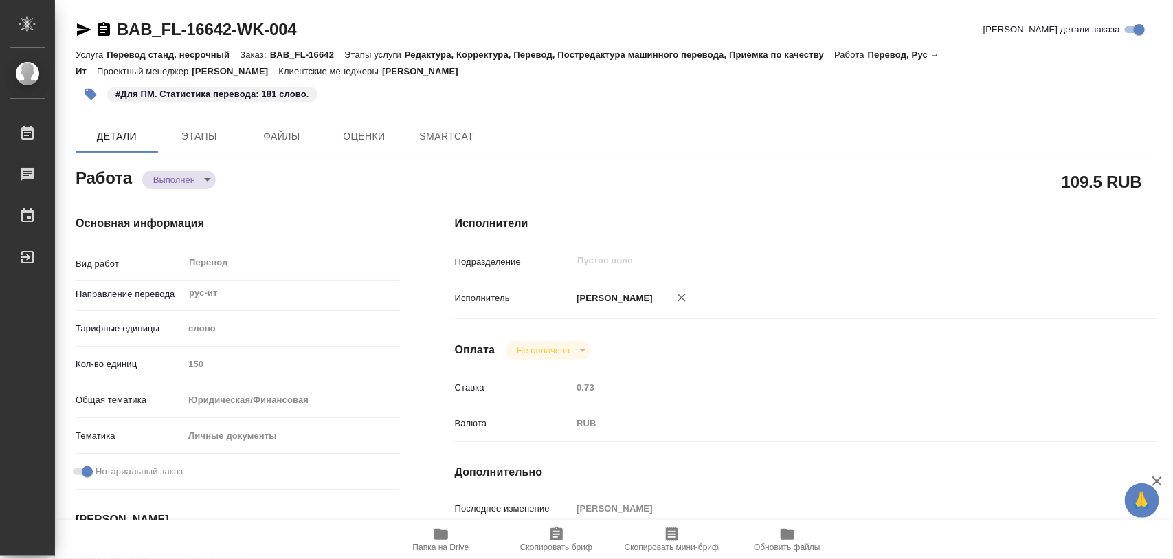
type textarea "x"
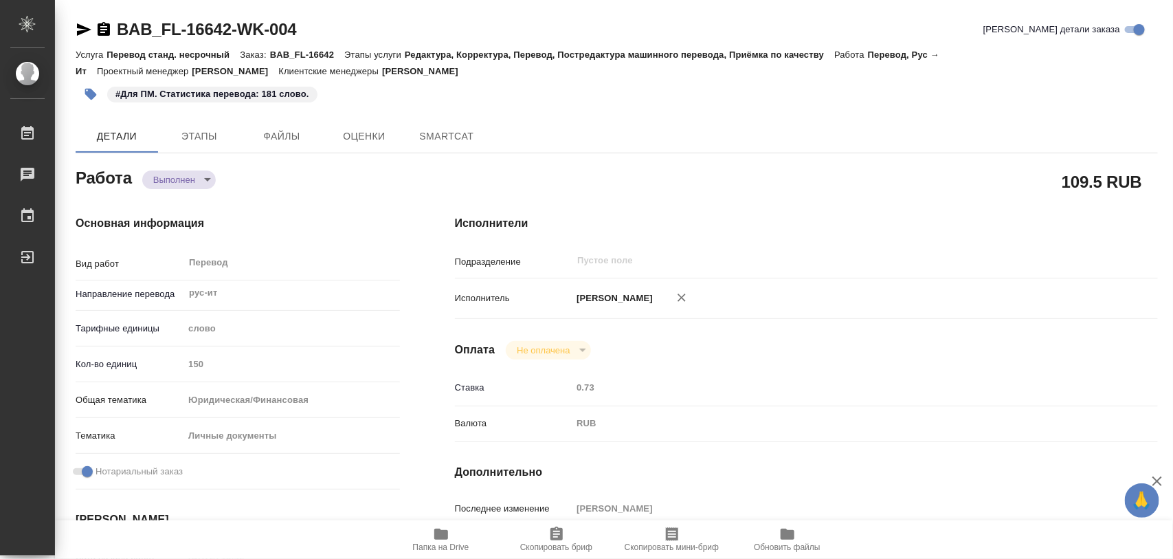
type textarea "x"
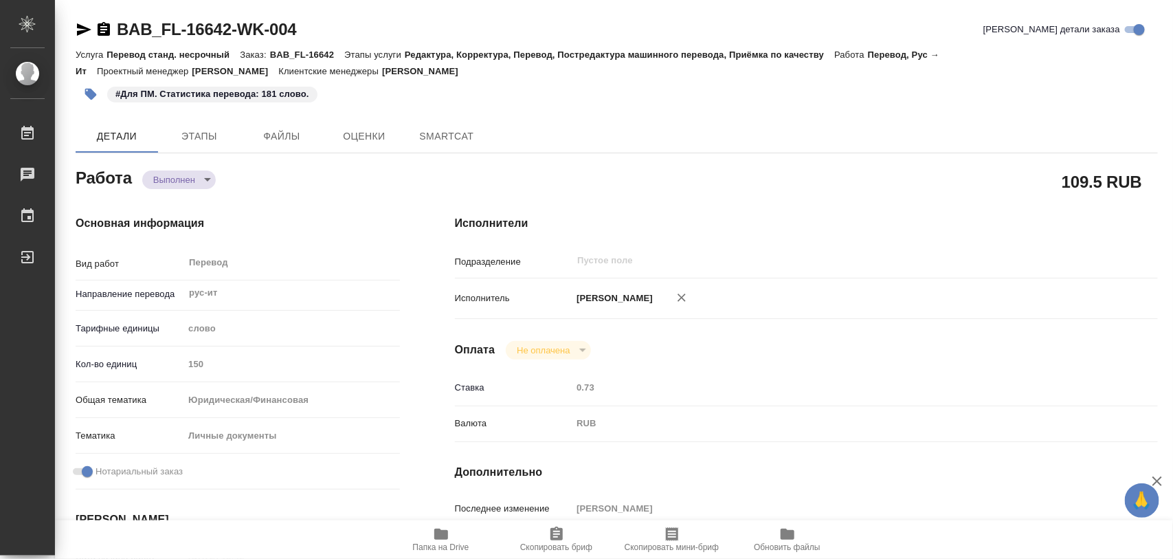
type textarea "x"
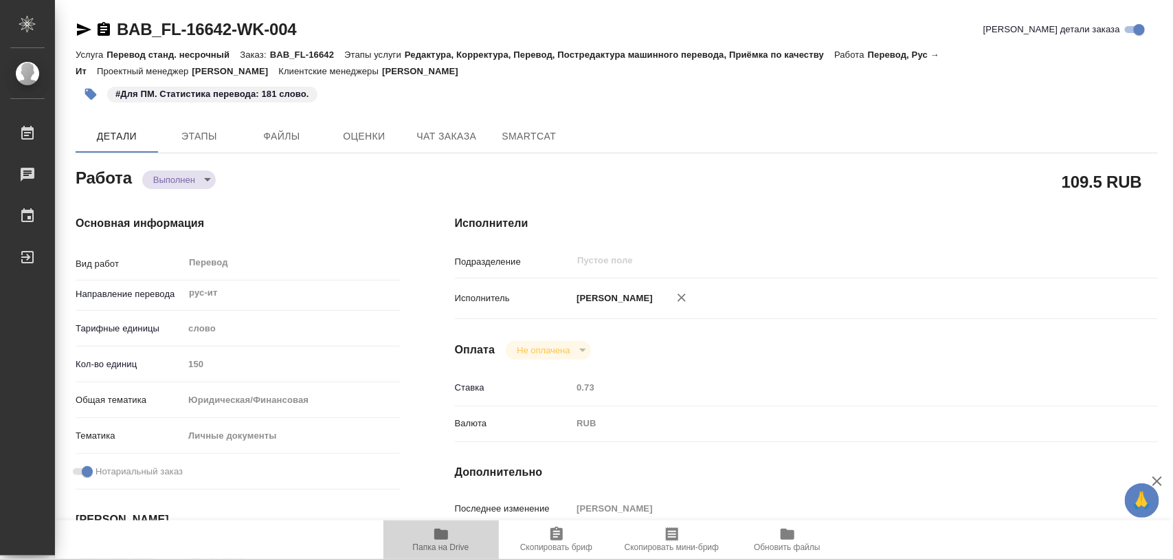
click at [434, 537] on icon "button" at bounding box center [441, 534] width 16 height 16
type textarea "x"
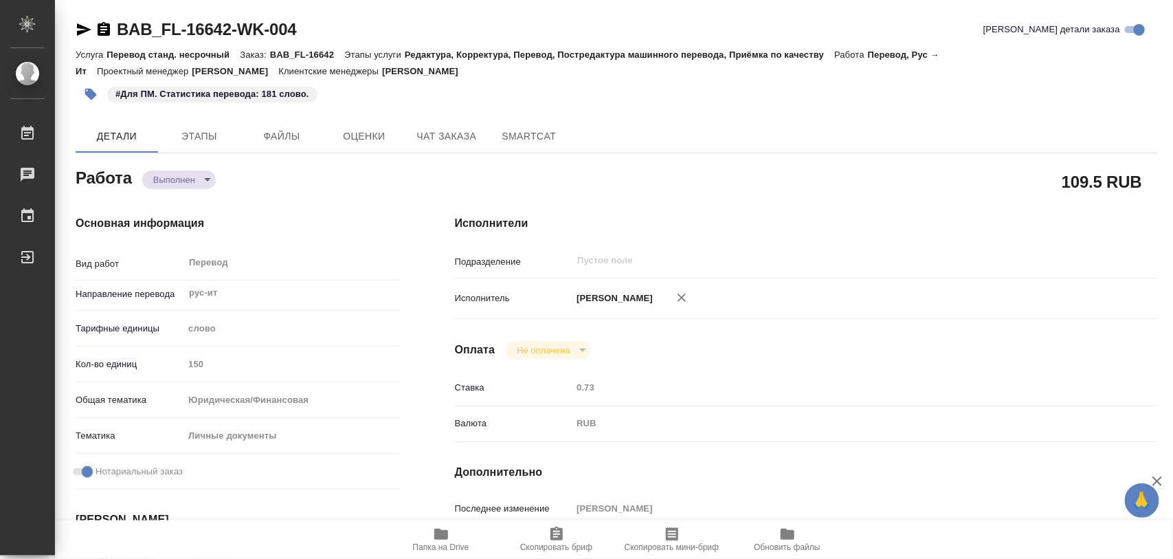
type textarea "x"
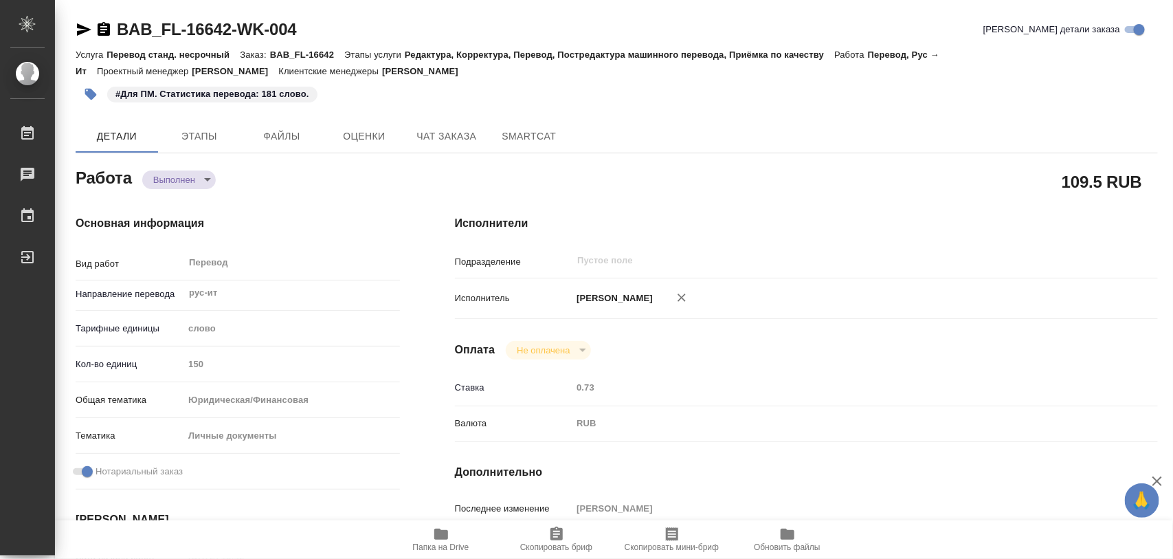
type textarea "x"
click at [95, 96] on icon "button" at bounding box center [91, 95] width 12 height 12
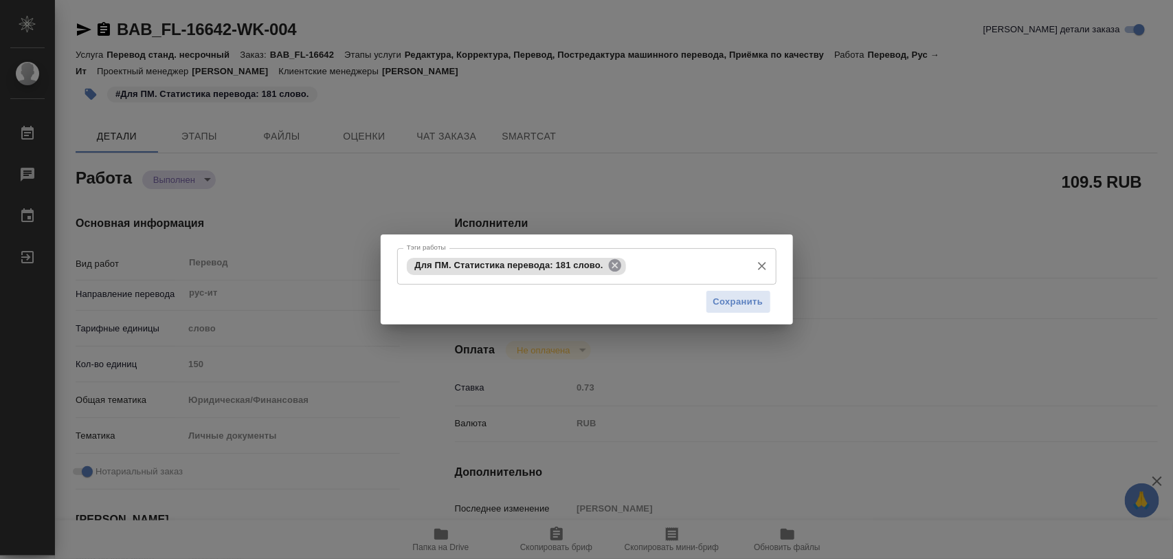
click at [616, 268] on icon at bounding box center [615, 265] width 12 height 12
click at [732, 300] on span "Сохранить" at bounding box center [738, 301] width 50 height 16
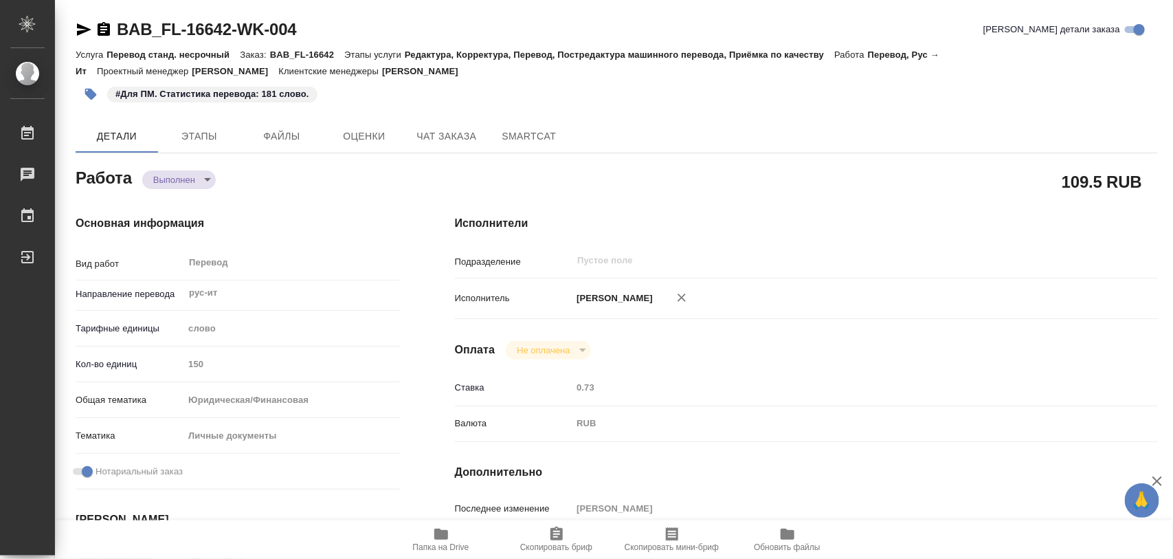
type input "completed"
type textarea "Перевод"
type textarea "x"
type input "рус-ит"
type input "5a8b1489cc6b4906c91bfd90"
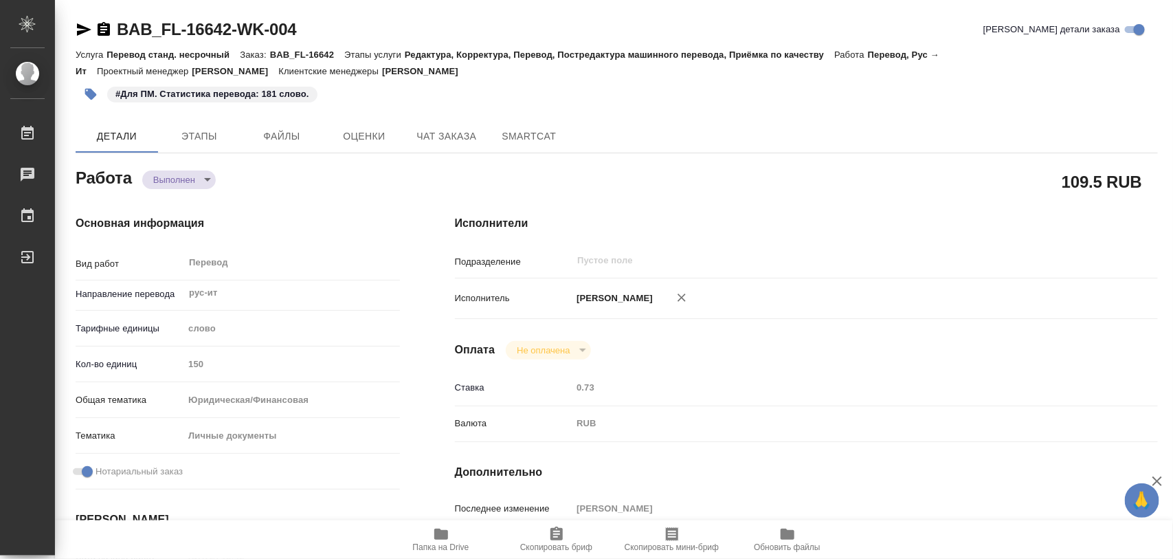
type input "150"
type input "yr-fn"
type input "5a8b8b956a9677013d343cfe"
checkbox input "true"
type input "[DATE] 13:42"
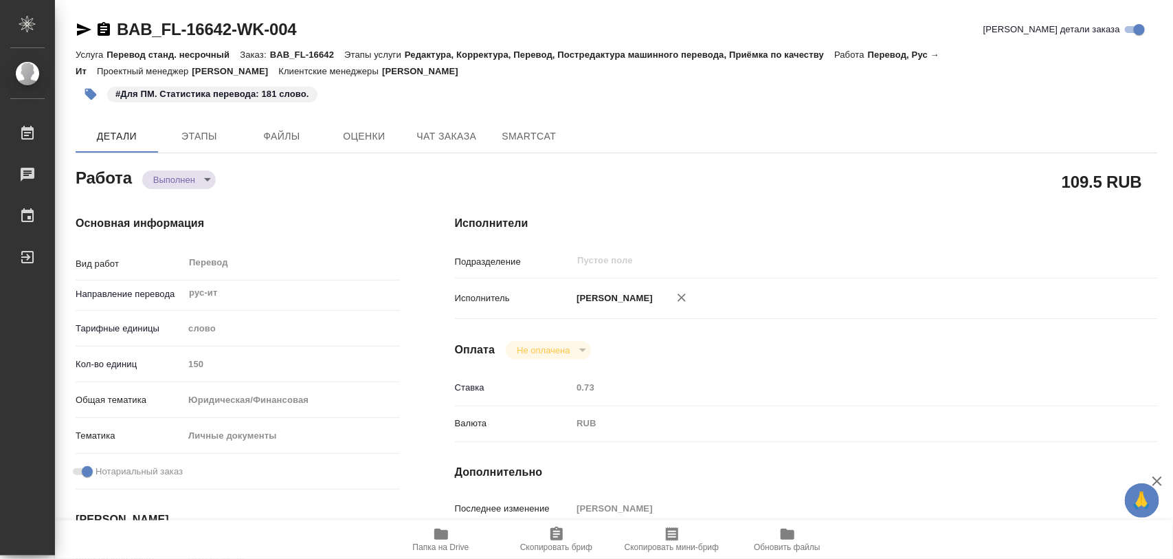
type input "[DATE] 14:33"
type input "[DATE] 13:00"
type input "[DATE] 05:23"
type input "[DATE] 13:00"
type input "notPayed"
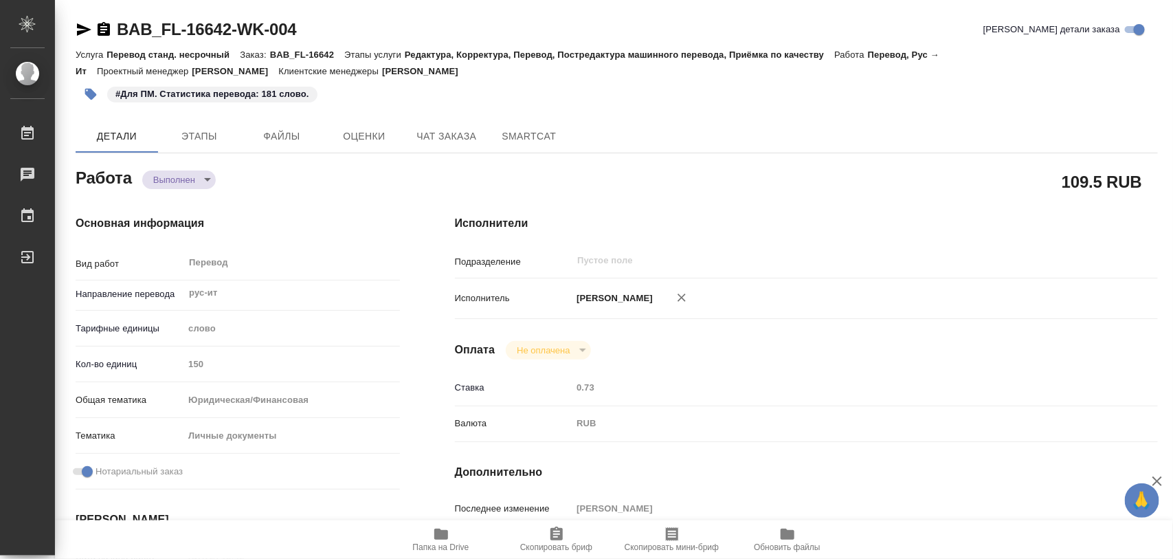
type input "0.73"
type input "RUB"
type input "[PERSON_NAME]"
type textarea "x"
type textarea "/Clients/FL_BAB/Orders/BAB_FL-16642/Translated/BAB_FL-16642-WK-004"
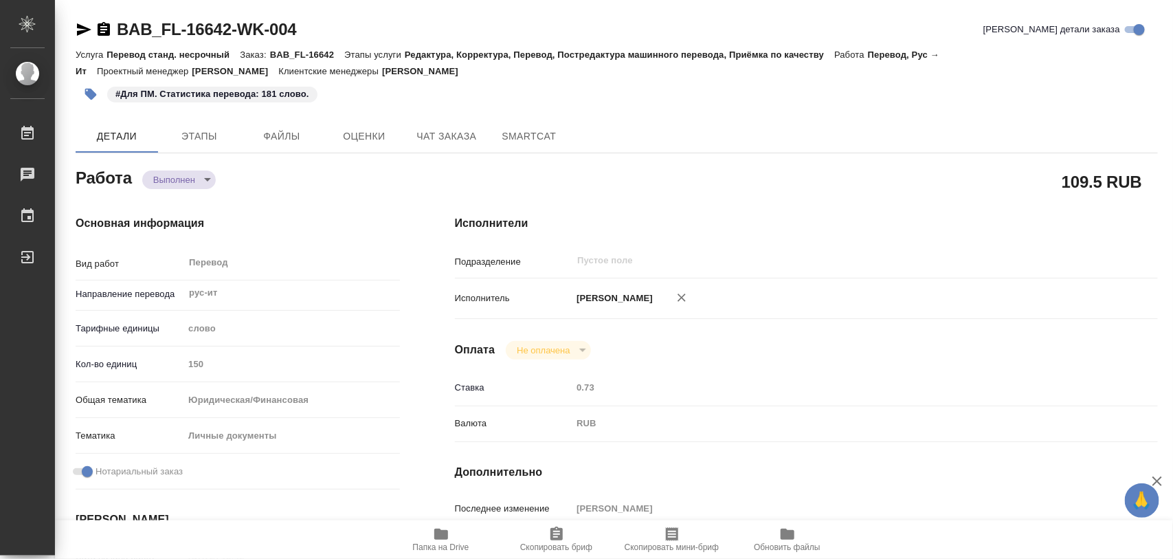
type textarea "x"
type input "BAB_FL-16642"
type input "Перевод станд. несрочный"
type input "Редактура, Корректура, Перевод, Постредактура машинного перевода, Приёмка по ка…"
type input "[PERSON_NAME]"
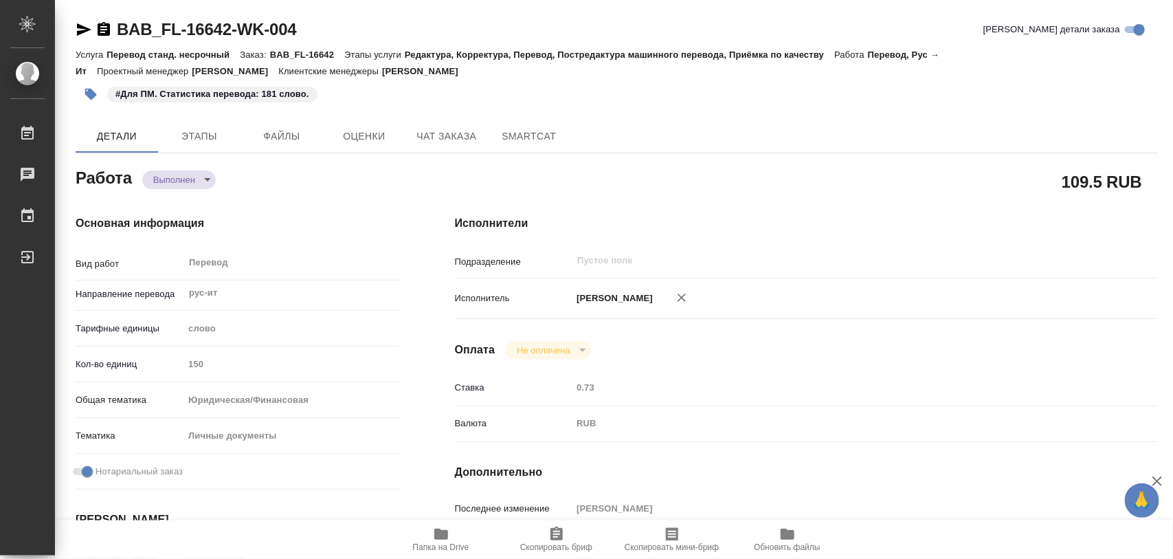
type input "/Clients/FL_BAB/Orders/BAB_FL-16642"
type textarea "x"
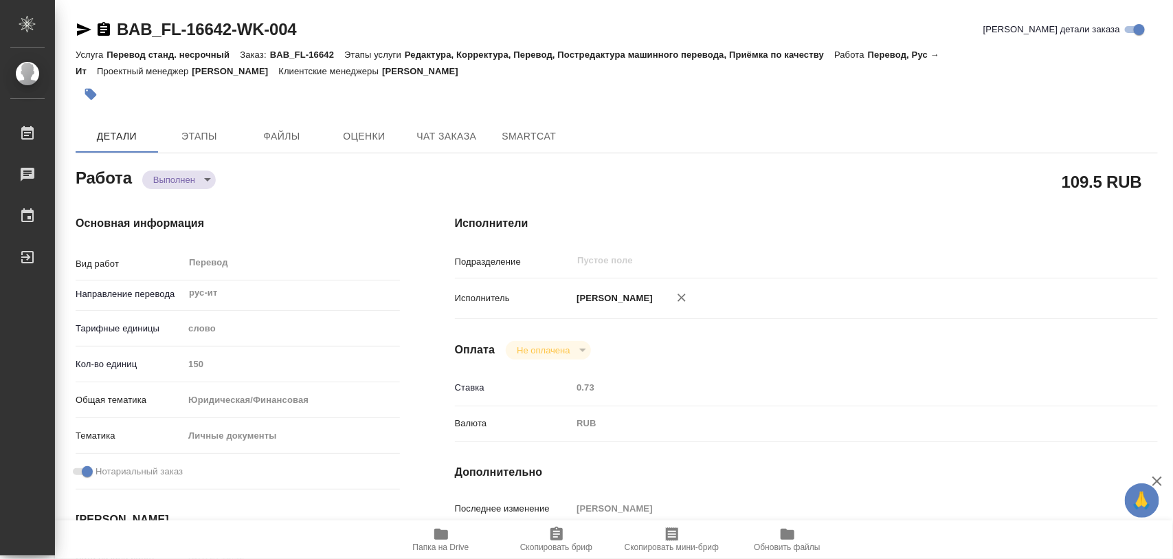
type textarea "x"
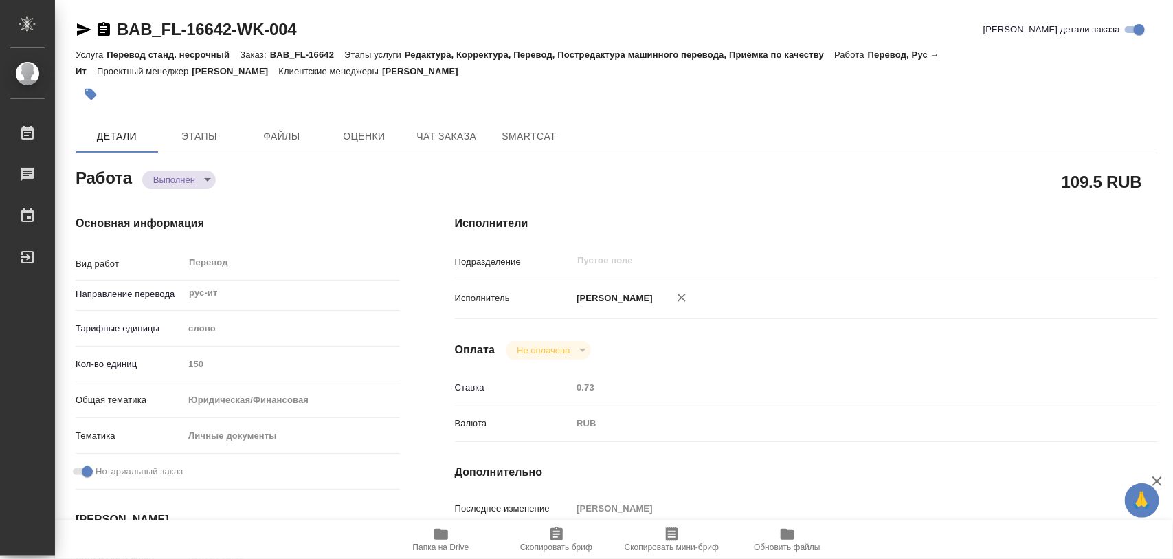
type textarea "x"
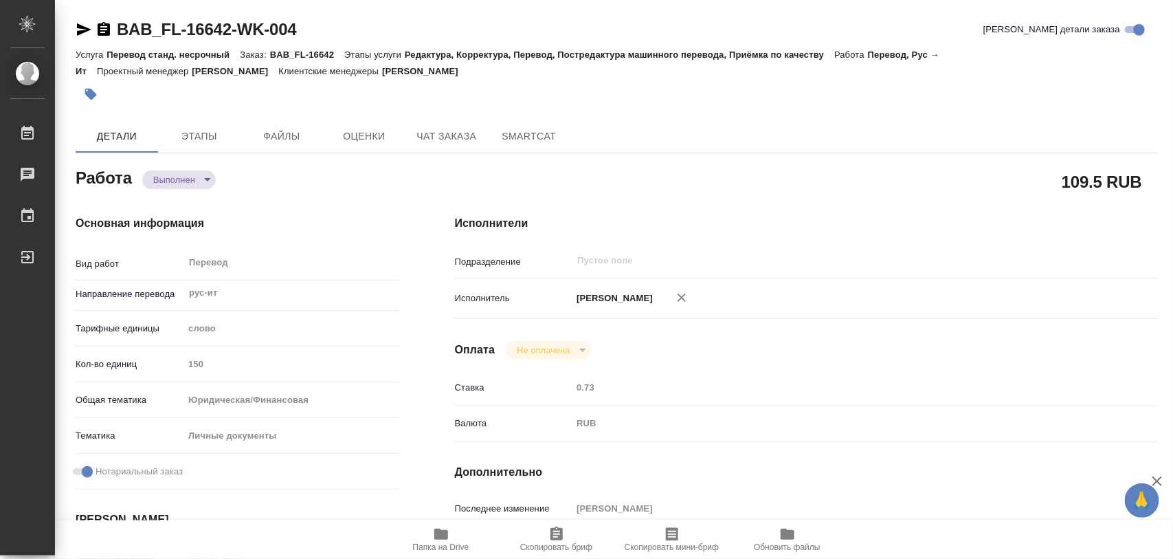
type textarea "x"
click at [91, 94] on icon "button" at bounding box center [91, 95] width 12 height 12
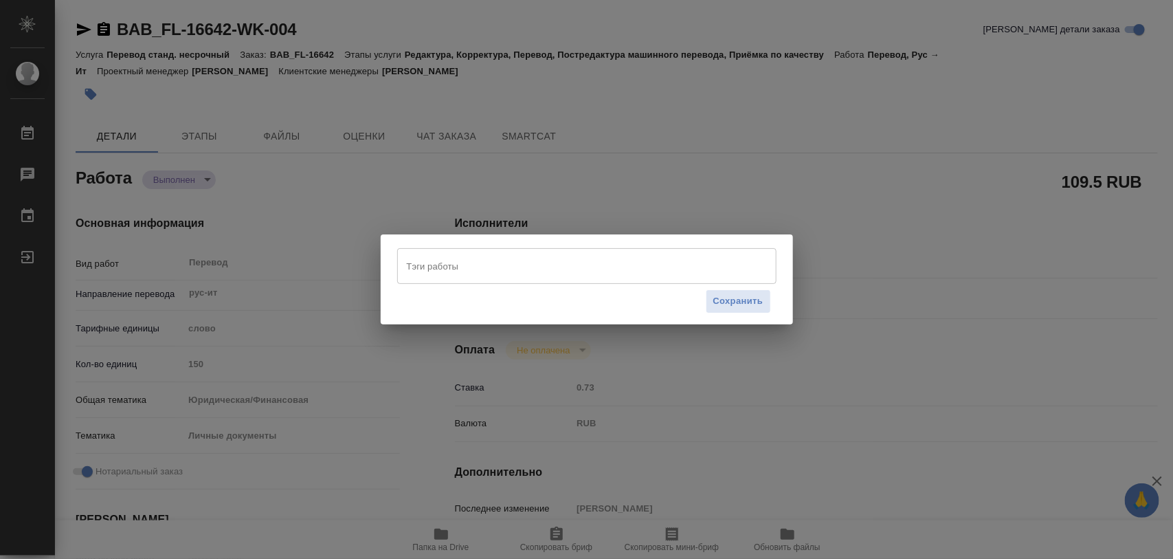
click at [599, 263] on input "Тэги работы" at bounding box center [573, 265] width 341 height 23
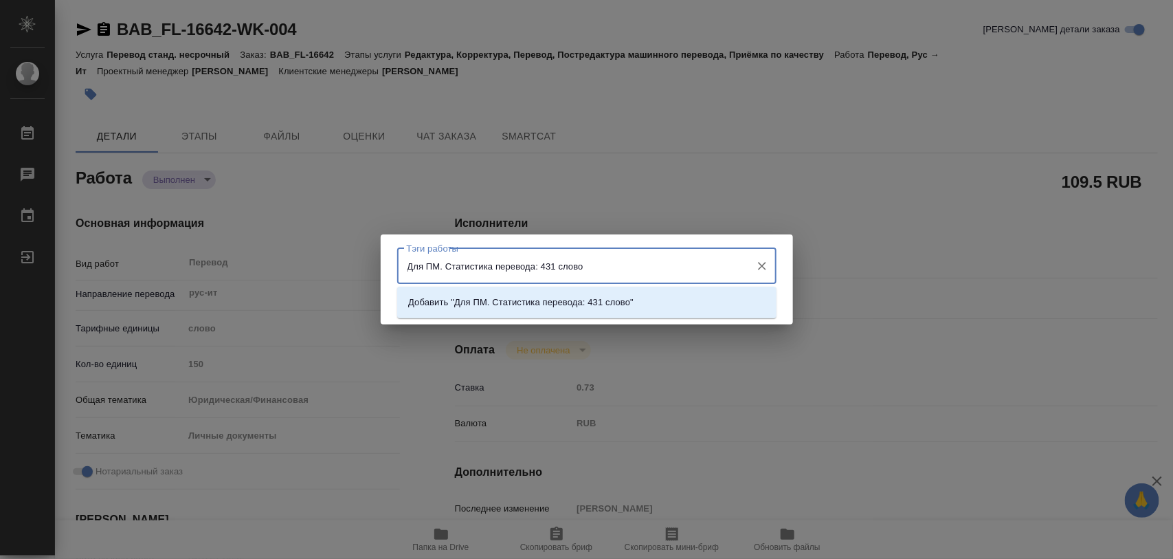
type input "Для ПМ. Статистика перевода: 431 слово."
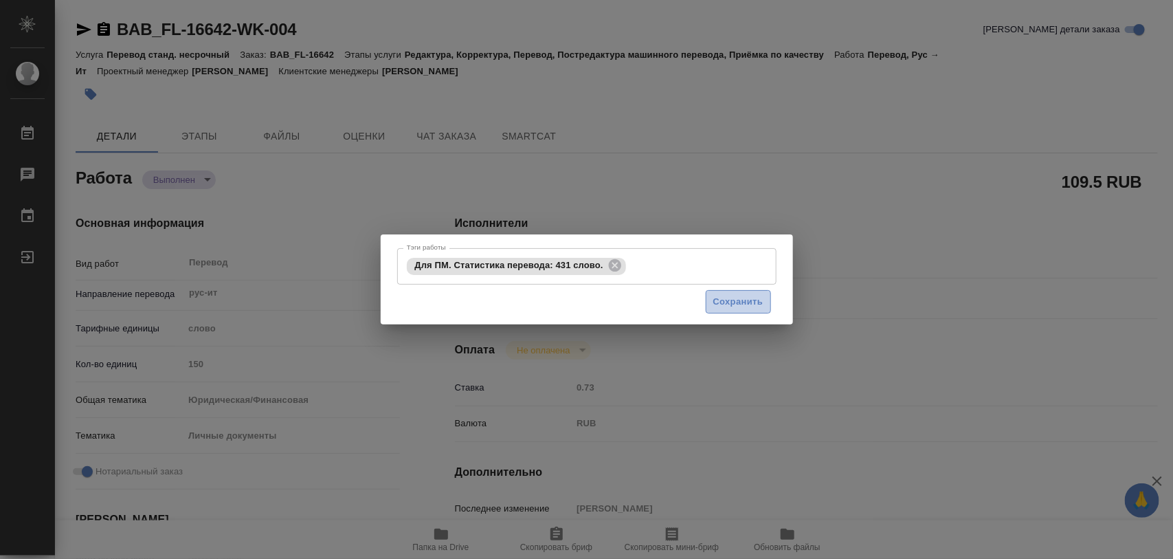
click at [722, 293] on button "Сохранить" at bounding box center [738, 302] width 65 height 24
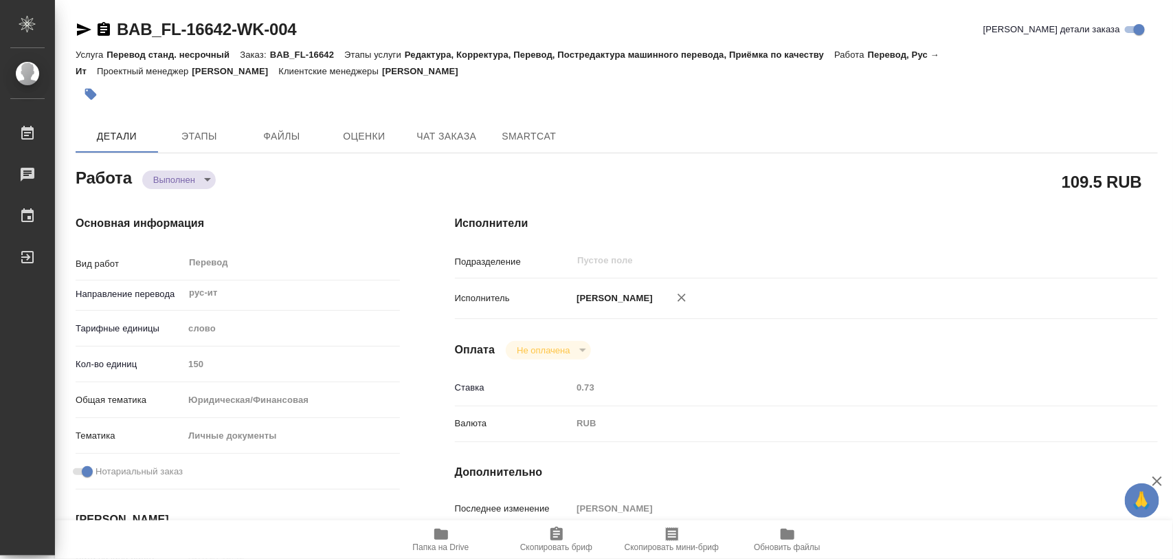
type input "completed"
type textarea "Перевод"
type textarea "x"
type input "рус-ит"
type input "5a8b1489cc6b4906c91bfd90"
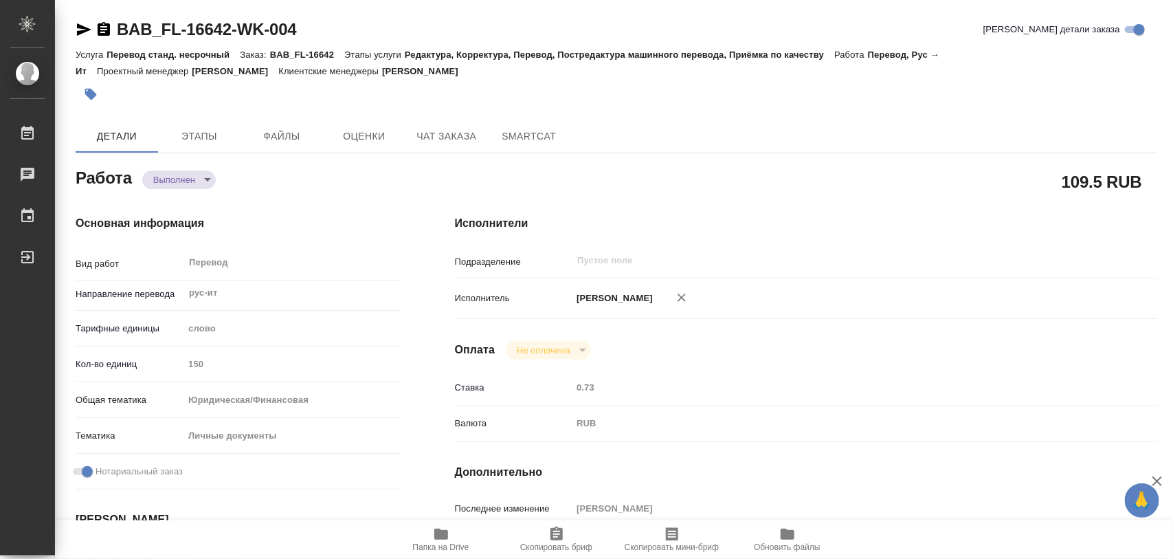
type input "150"
type input "yr-fn"
type input "5a8b8b956a9677013d343cfe"
checkbox input "true"
type input "[DATE] 13:42"
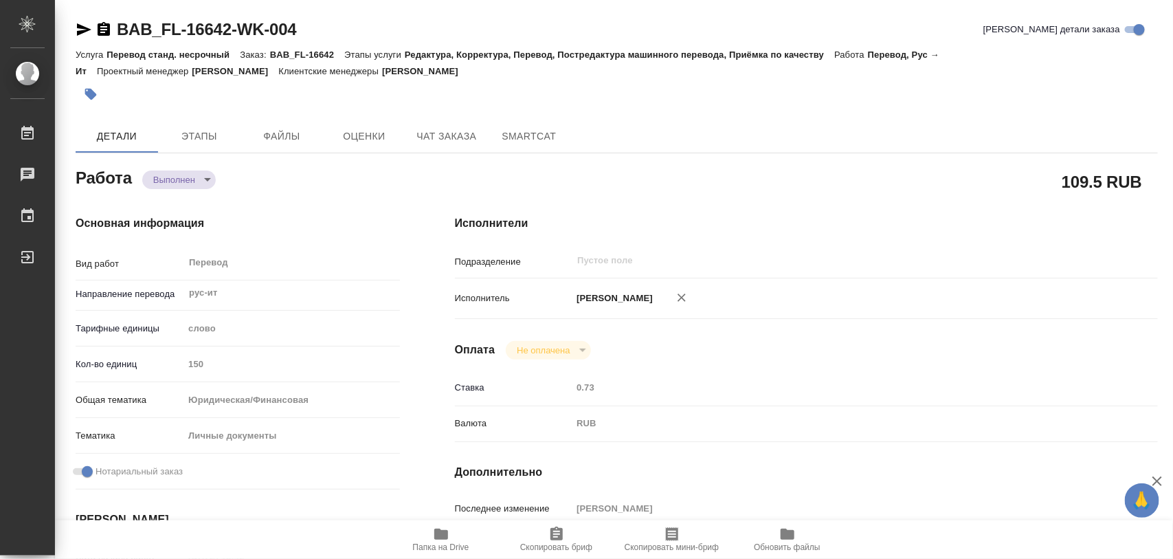
type input "[DATE] 14:33"
type input "[DATE] 13:00"
type input "[DATE] 05:23"
type input "[DATE] 13:00"
type input "notPayed"
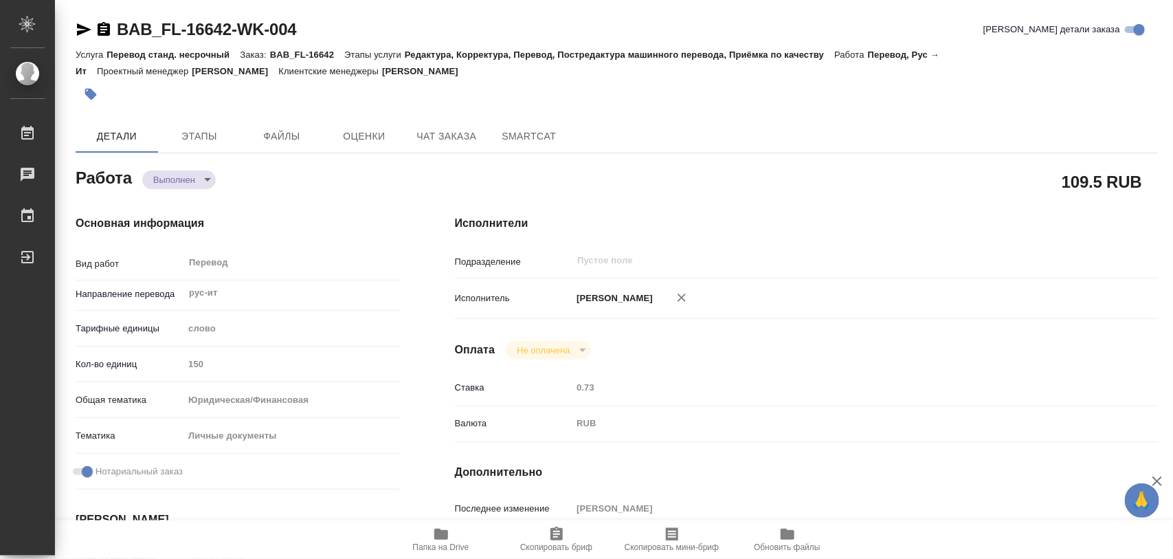
type input "0.73"
type input "RUB"
type input "[PERSON_NAME]"
type textarea "x"
type textarea "/Clients/FL_BAB/Orders/BAB_FL-16642/Translated/BAB_FL-16642-WK-004"
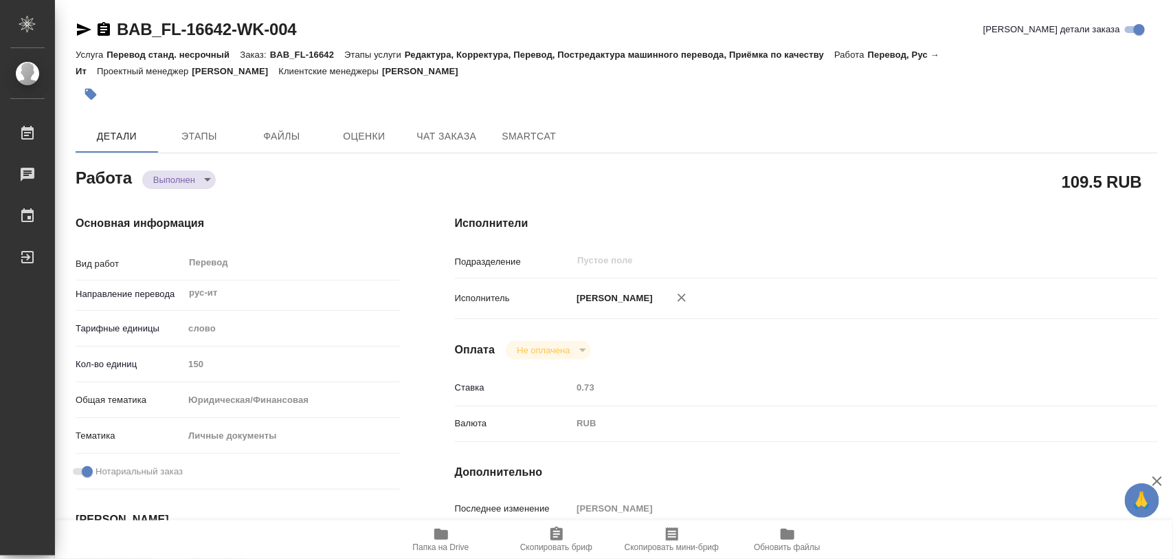
type textarea "x"
type input "BAB_FL-16642"
type input "Перевод станд. несрочный"
type input "Редактура, Корректура, Перевод, Постредактура машинного перевода, Приёмка по ка…"
type input "[PERSON_NAME]"
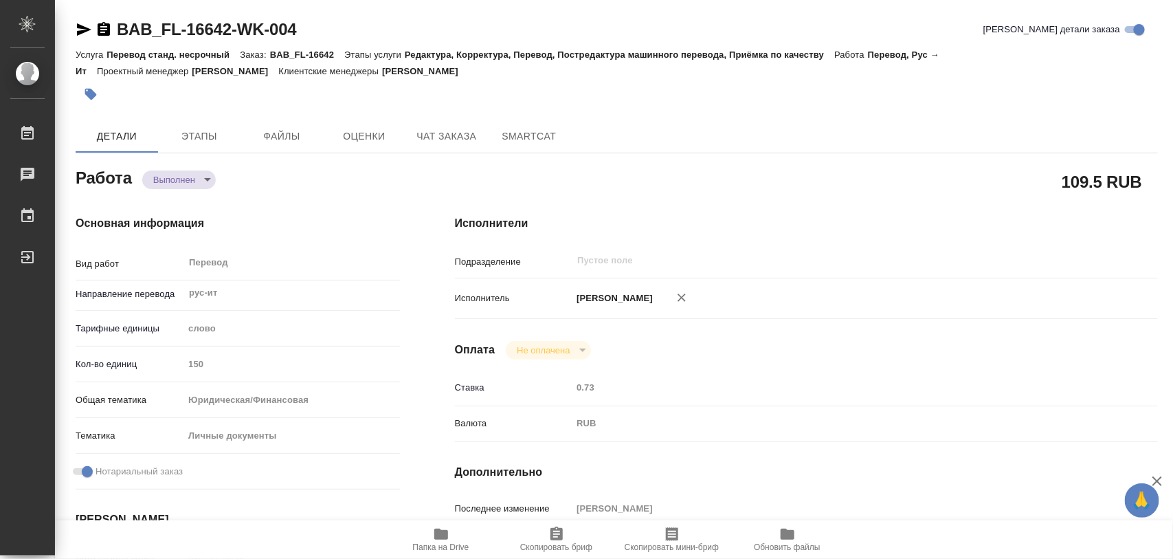
type input "/Clients/FL_BAB/Orders/BAB_FL-16642"
type textarea "x"
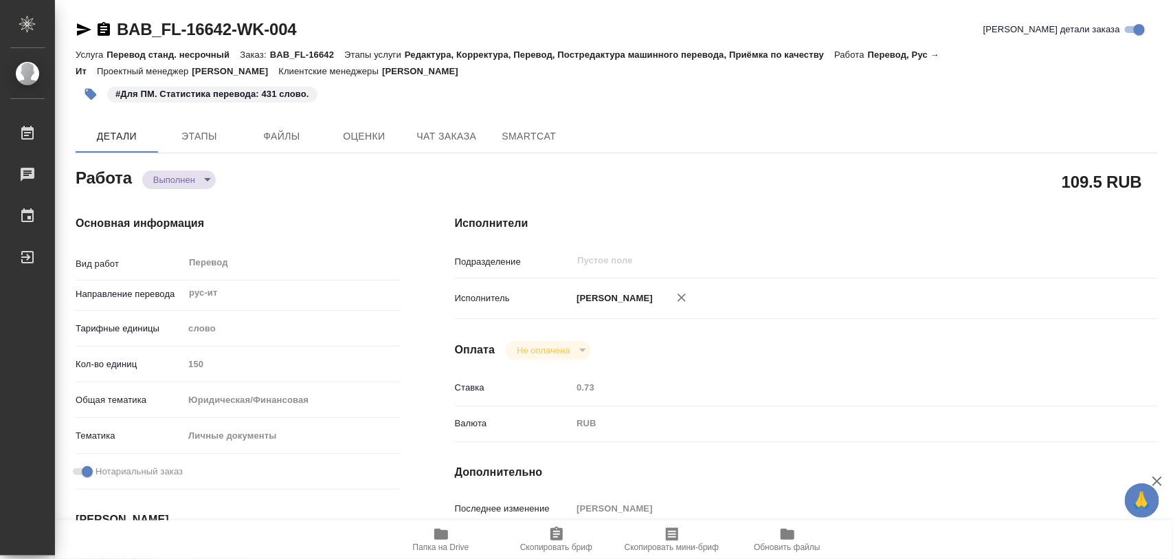
type textarea "x"
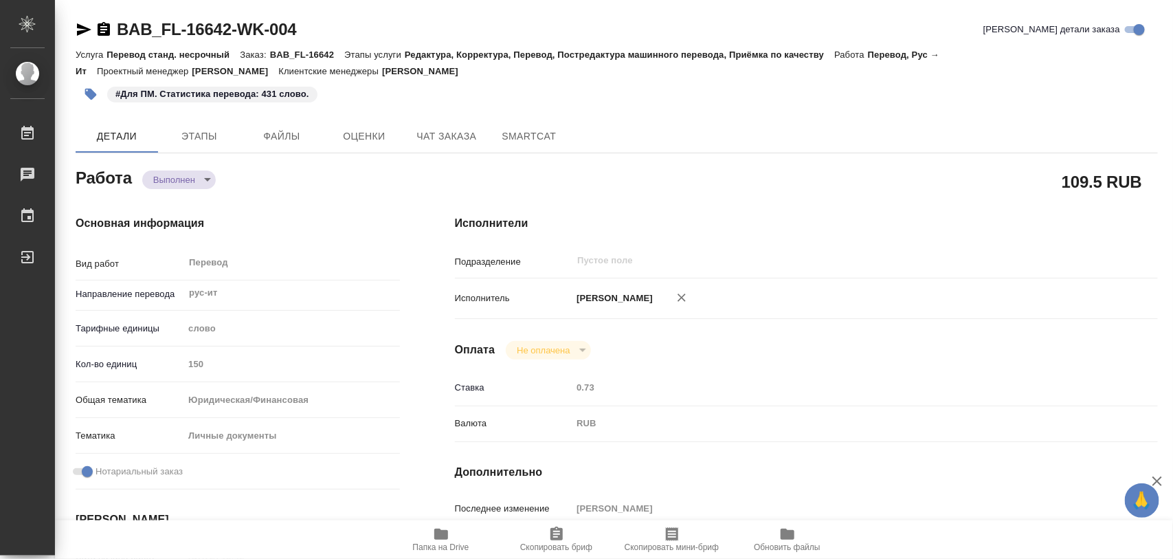
type textarea "x"
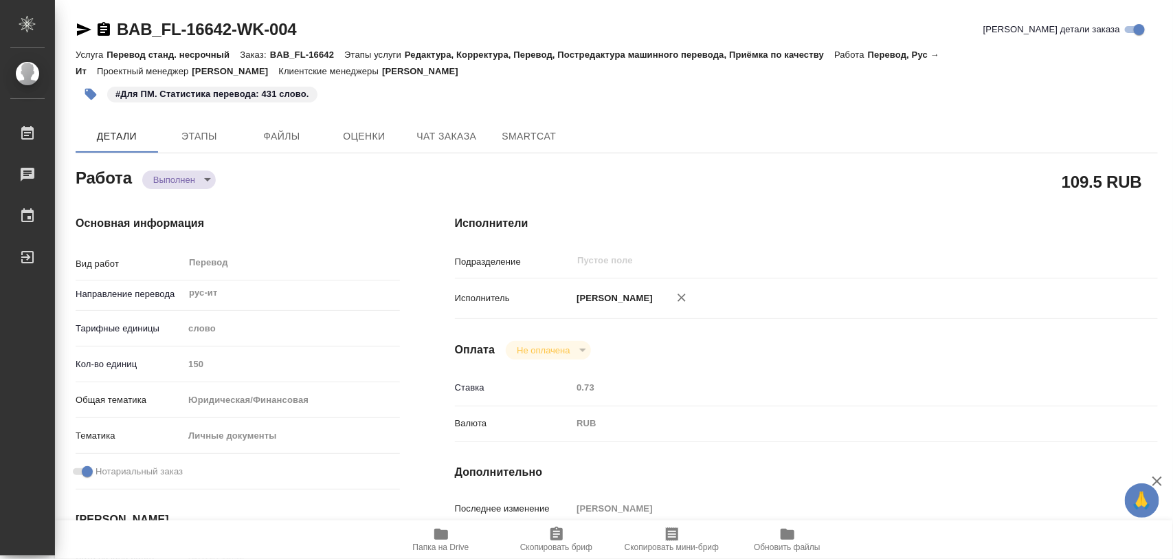
type textarea "x"
